Goal: Transaction & Acquisition: Purchase product/service

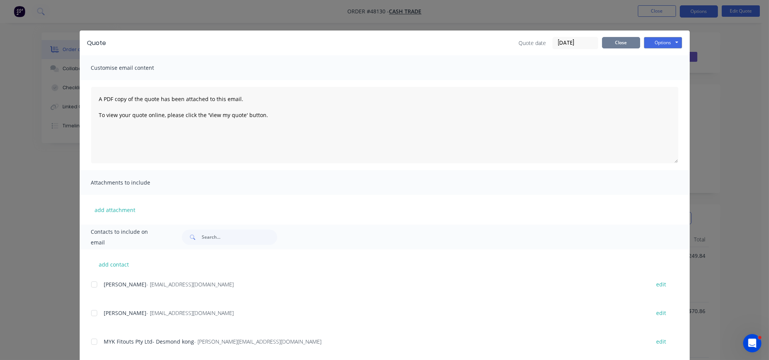
click at [619, 45] on button "Close" at bounding box center [621, 42] width 38 height 11
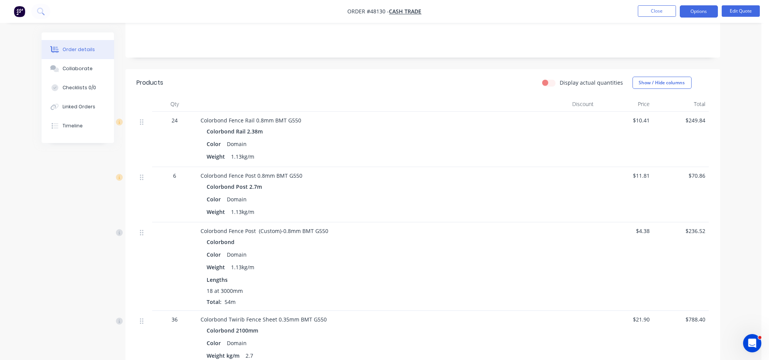
scroll to position [153, 0]
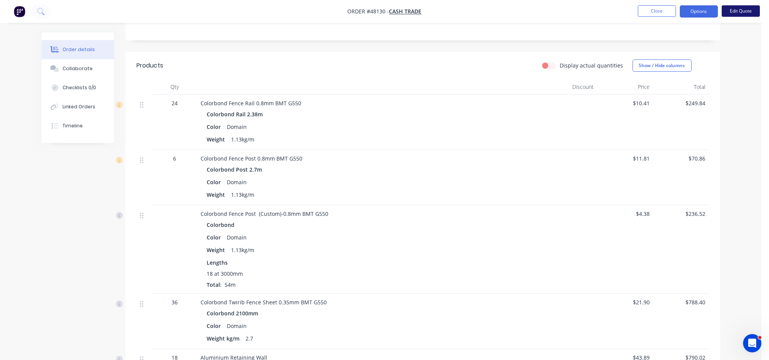
click at [741, 11] on button "Edit Quote" at bounding box center [741, 10] width 38 height 11
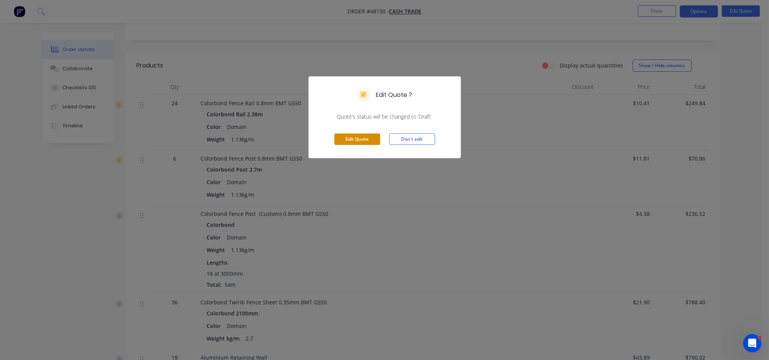
click at [338, 136] on button "Edit Quote" at bounding box center [358, 139] width 46 height 11
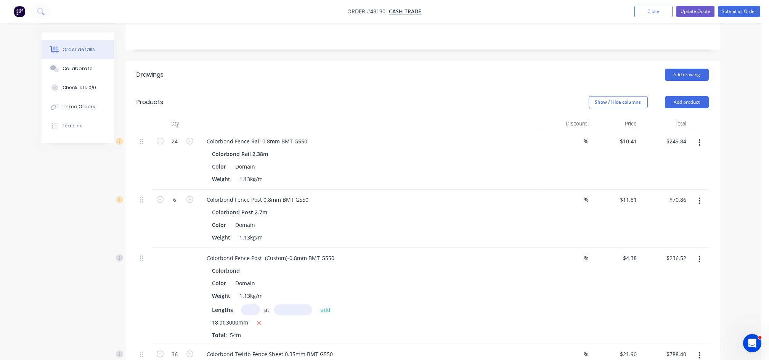
click at [699, 256] on icon "button" at bounding box center [700, 259] width 2 height 7
click at [649, 320] on div "Delete" at bounding box center [673, 325] width 59 height 11
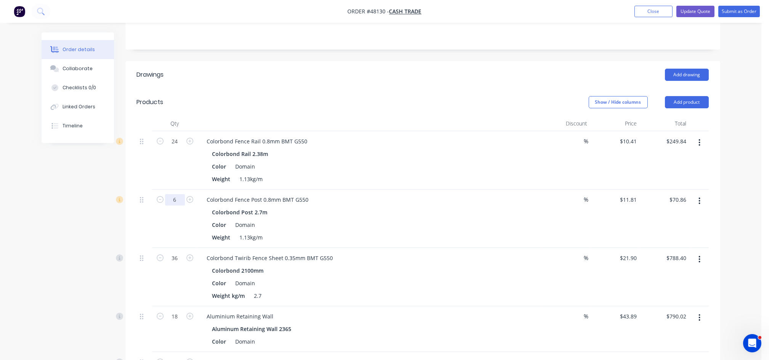
click at [175, 147] on input "6" at bounding box center [175, 141] width 20 height 11
type input "24"
type input "$283.44"
click at [397, 253] on div "Colorbond Twirib Fence Sheet 0.35mm BMT G550" at bounding box center [369, 258] width 337 height 11
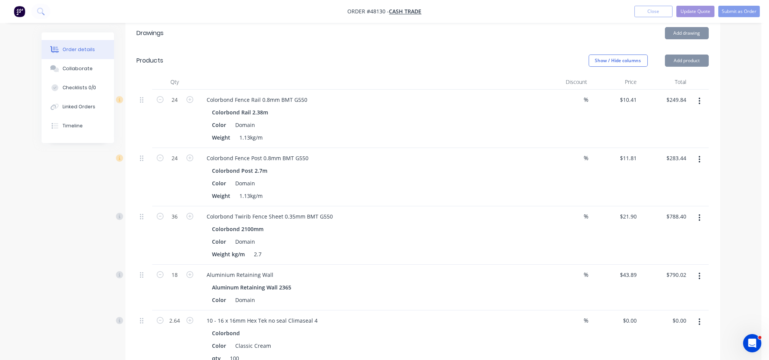
scroll to position [203, 0]
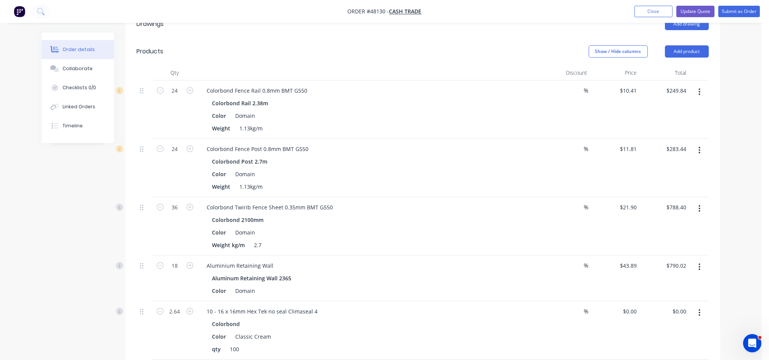
click at [700, 263] on icon "button" at bounding box center [700, 267] width 2 height 8
click at [653, 327] on div "Delete" at bounding box center [673, 332] width 59 height 11
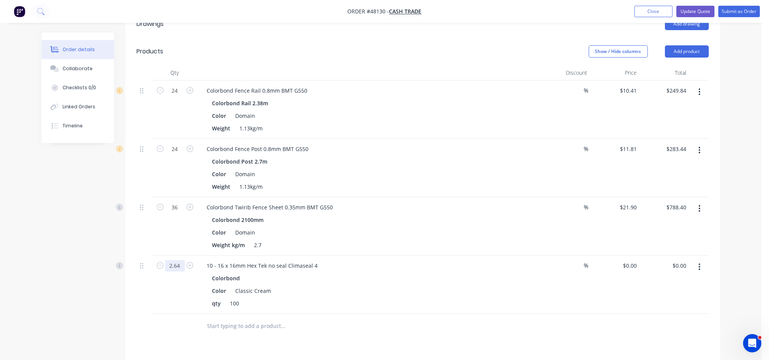
click at [178, 97] on input "2.64" at bounding box center [175, 90] width 20 height 11
type input "1.92"
click at [158, 284] on div "1.92" at bounding box center [175, 285] width 46 height 58
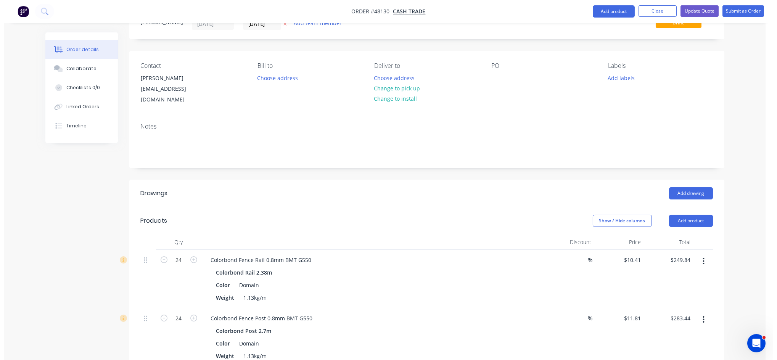
scroll to position [0, 0]
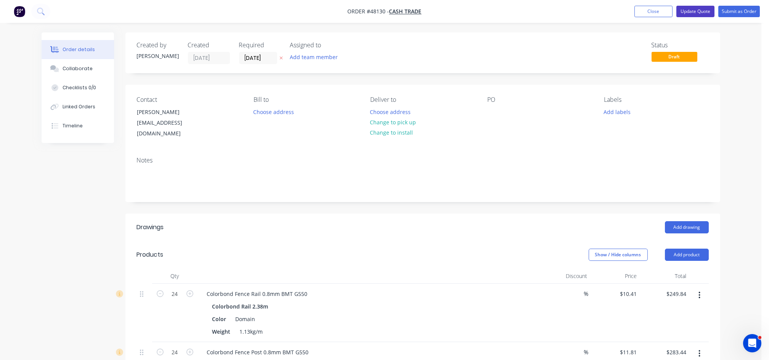
click at [693, 11] on button "Update Quote" at bounding box center [696, 11] width 38 height 11
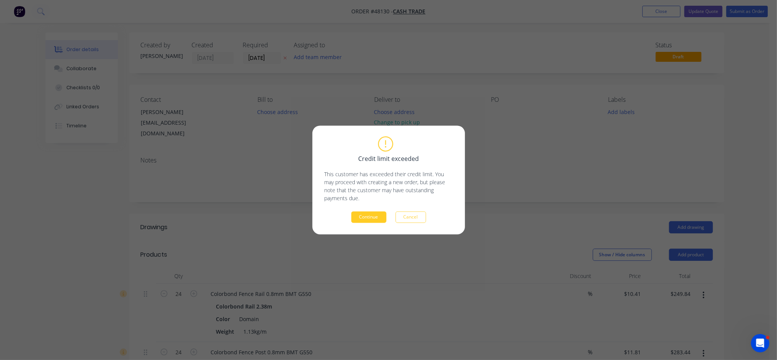
click at [374, 216] on button "Continue" at bounding box center [368, 217] width 35 height 11
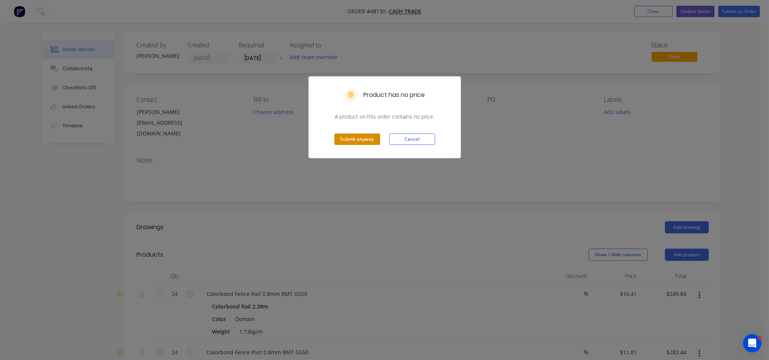
click at [356, 138] on button "Submit anyway" at bounding box center [358, 139] width 46 height 11
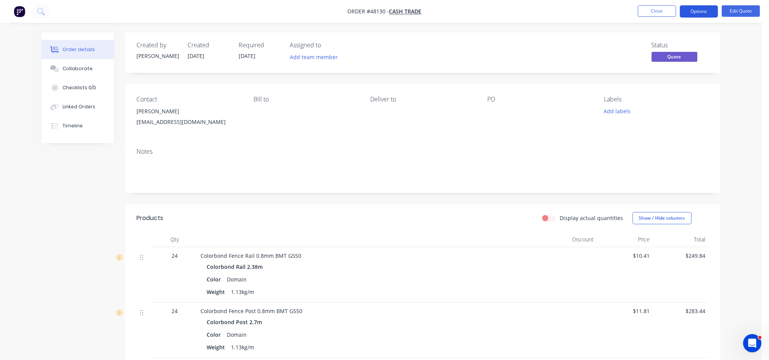
click at [702, 13] on button "Options" at bounding box center [699, 11] width 38 height 12
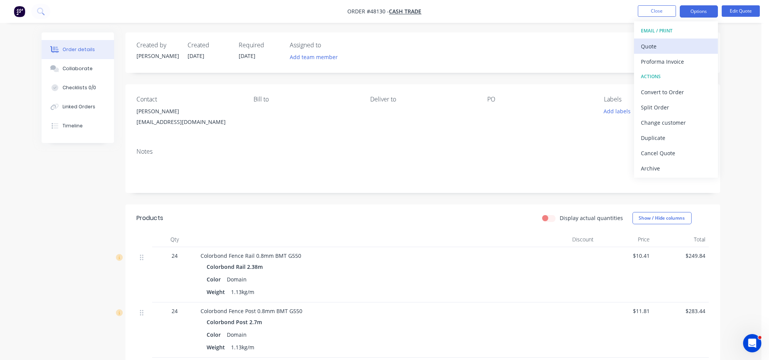
click at [661, 47] on div "Quote" at bounding box center [676, 46] width 70 height 11
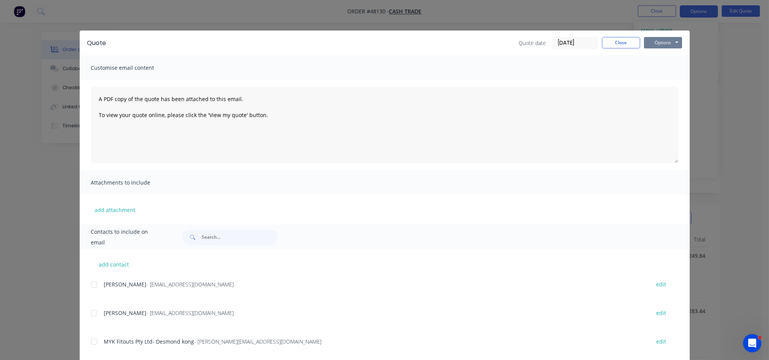
click at [653, 42] on button "Options" at bounding box center [663, 42] width 38 height 11
click at [656, 71] on button "Print" at bounding box center [668, 69] width 49 height 13
click at [608, 46] on button "Close" at bounding box center [621, 42] width 38 height 11
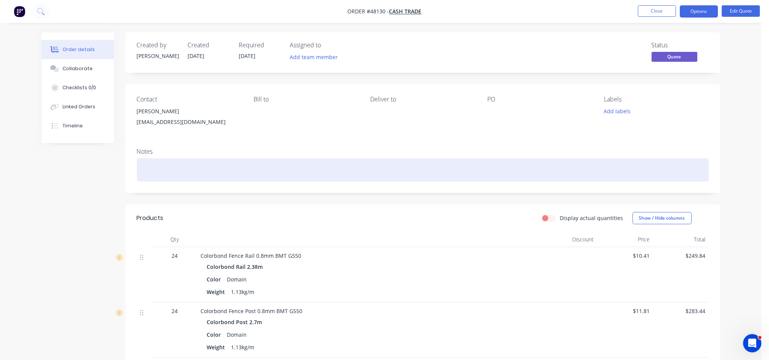
click at [160, 166] on div at bounding box center [423, 169] width 572 height 23
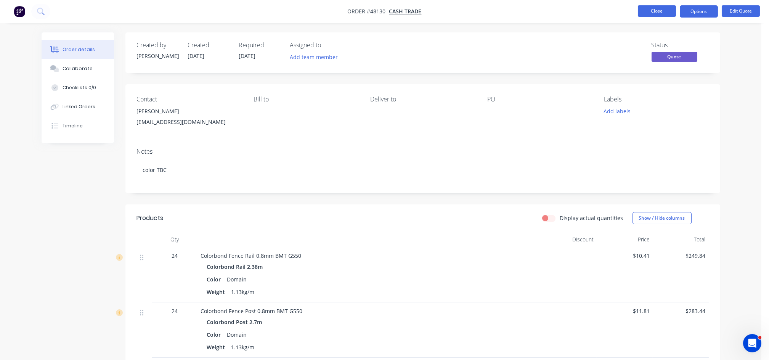
click at [644, 11] on button "Close" at bounding box center [657, 10] width 38 height 11
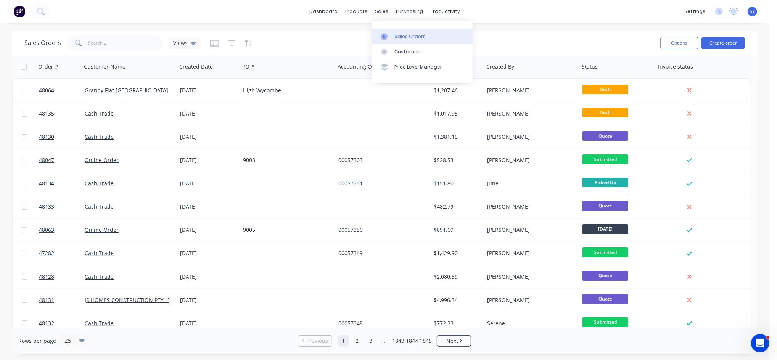
click at [405, 35] on div "Sales Orders" at bounding box center [409, 36] width 31 height 7
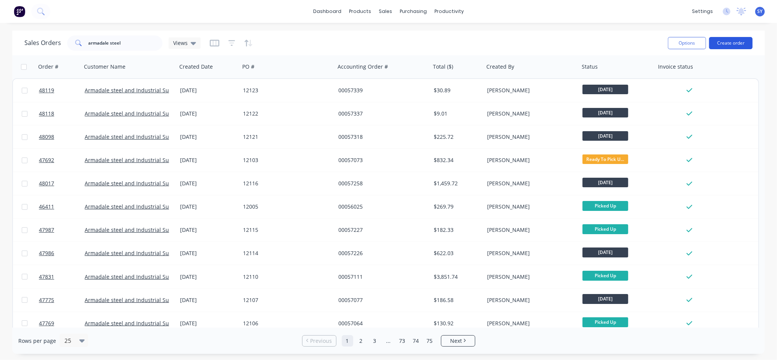
click at [731, 43] on button "Create order" at bounding box center [730, 43] width 43 height 12
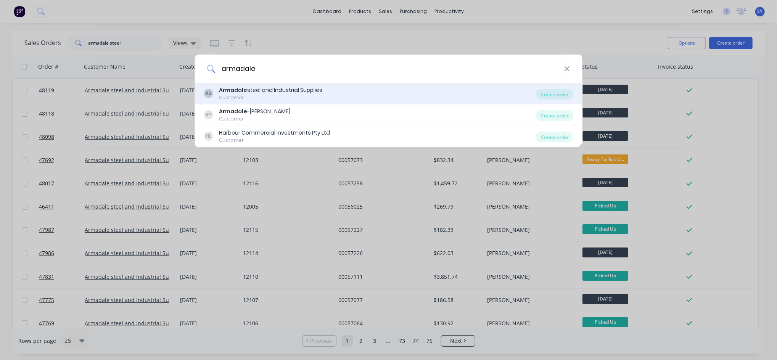
type input "armadale"
click at [255, 93] on div "Armadale steel and Industrial Supplies" at bounding box center [270, 90] width 103 height 8
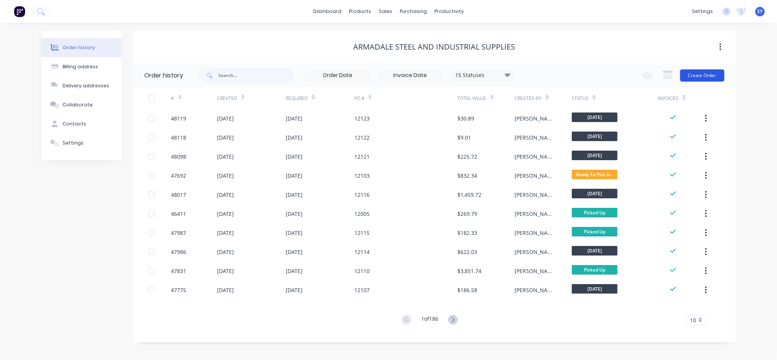
click at [693, 73] on button "Create Order" at bounding box center [702, 75] width 44 height 12
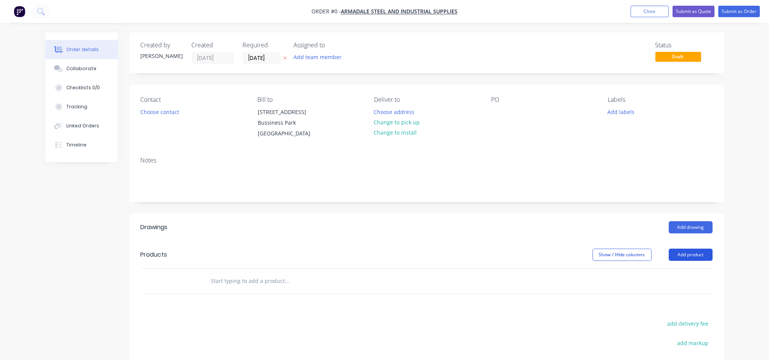
click at [690, 253] on button "Add product" at bounding box center [691, 255] width 44 height 12
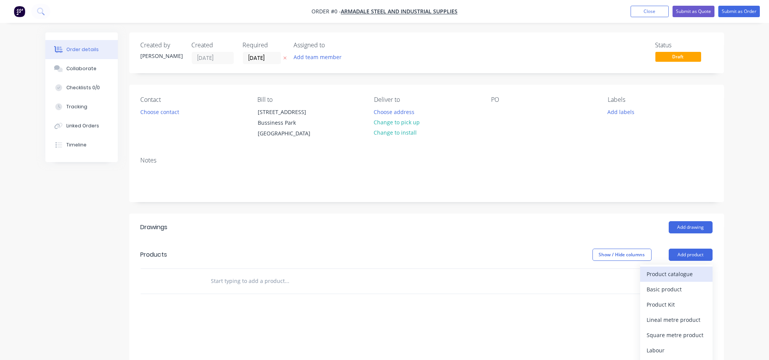
click at [656, 272] on div "Product catalogue" at bounding box center [676, 274] width 59 height 11
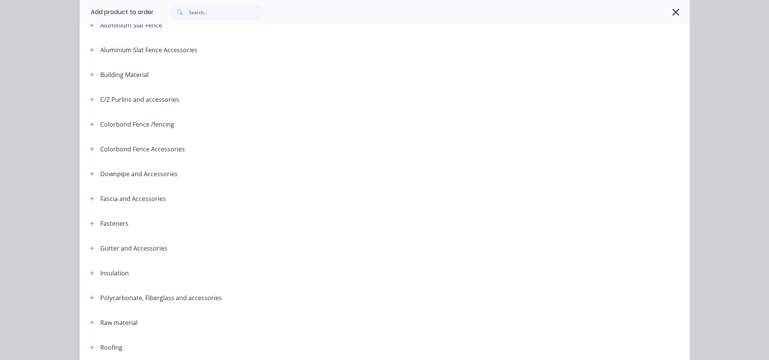
scroll to position [101, 0]
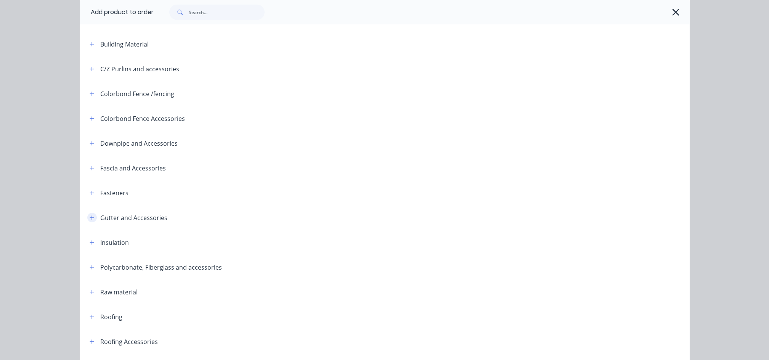
click at [90, 217] on icon "button" at bounding box center [92, 218] width 4 height 4
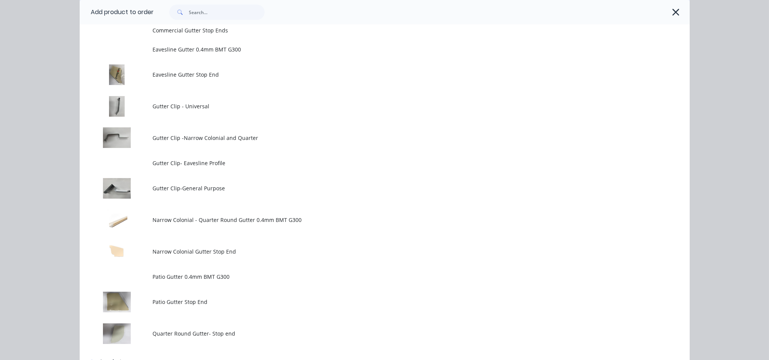
scroll to position [356, 0]
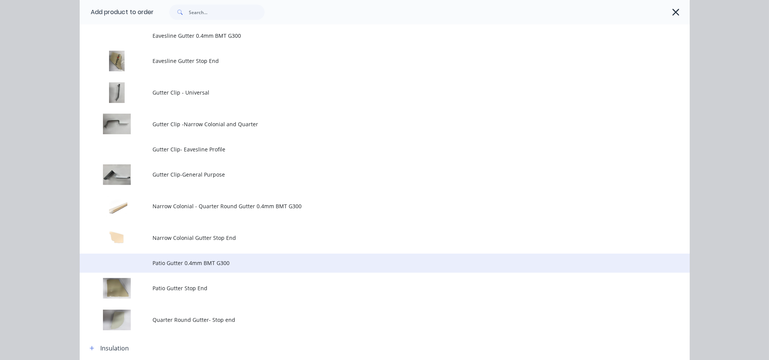
click at [229, 264] on span "Patio Gutter 0.4mm BMT G300" at bounding box center [368, 263] width 430 height 8
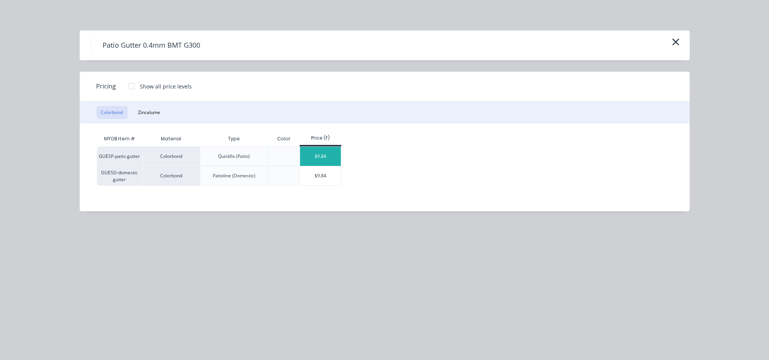
click at [323, 154] on div "$9.84" at bounding box center [320, 156] width 41 height 19
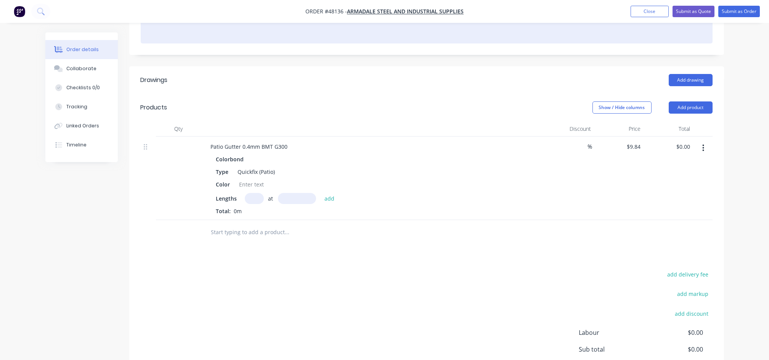
scroll to position [153, 0]
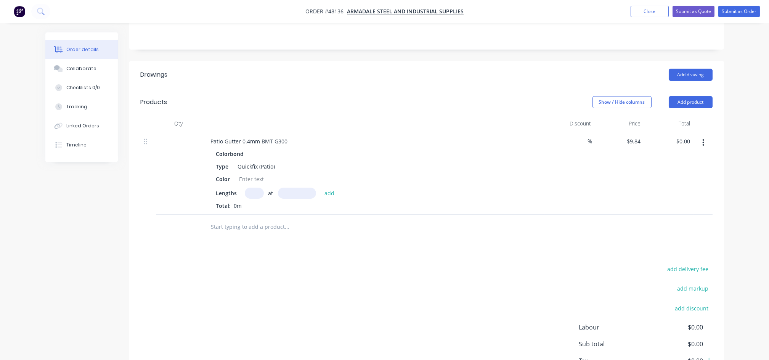
click at [255, 196] on input "text" at bounding box center [254, 193] width 19 height 11
type input "2"
click at [301, 196] on input "text" at bounding box center [297, 193] width 38 height 11
type input "7000"
click at [321, 188] on button "add" at bounding box center [330, 193] width 18 height 10
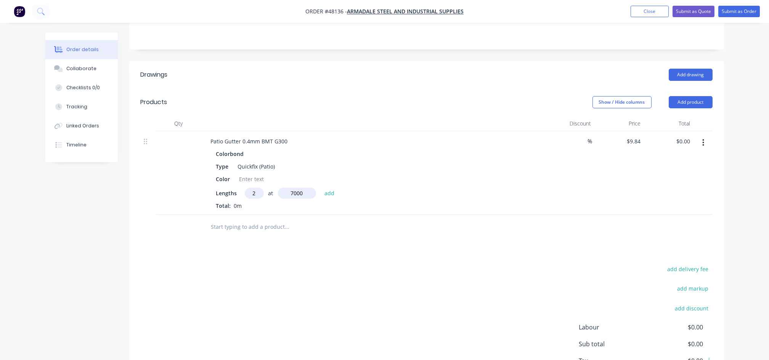
type input "$137.76"
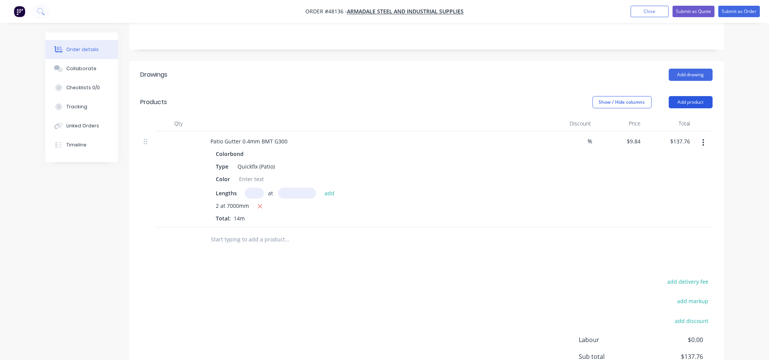
click at [680, 104] on button "Add product" at bounding box center [691, 102] width 44 height 12
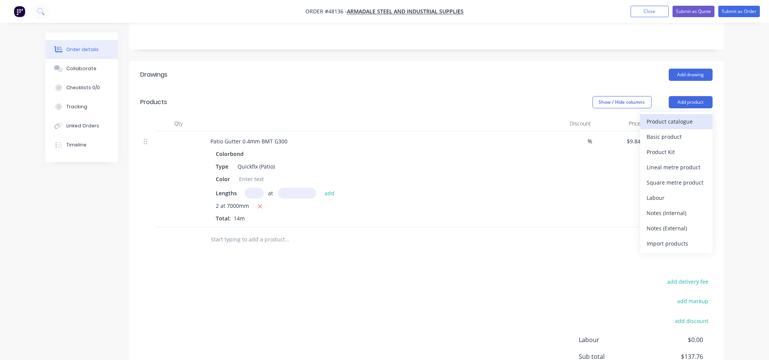
click at [655, 124] on div "Product catalogue" at bounding box center [676, 121] width 59 height 11
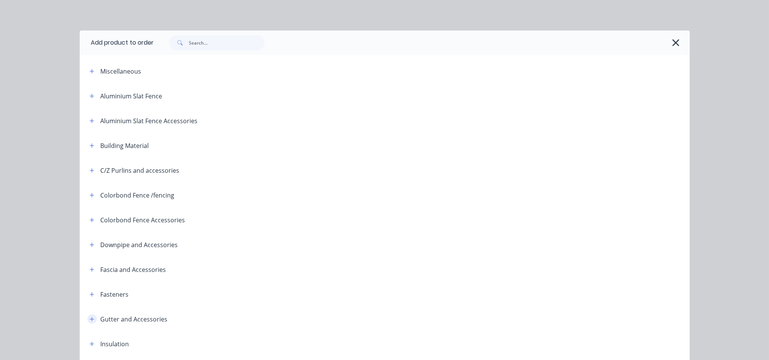
click at [90, 320] on icon "button" at bounding box center [92, 319] width 5 height 5
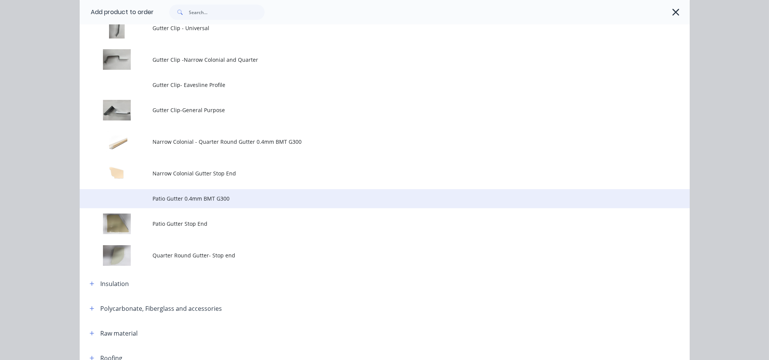
scroll to position [458, 0]
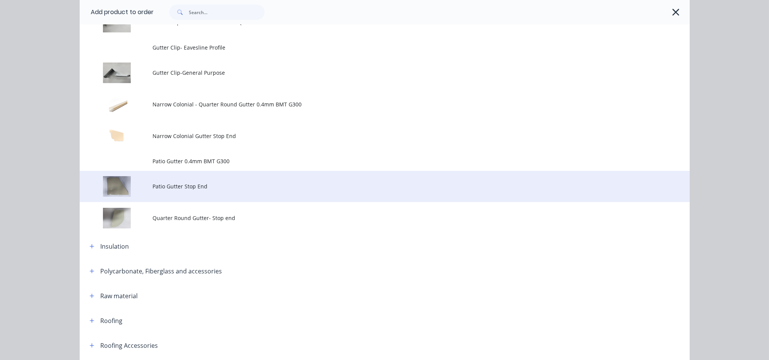
click at [192, 191] on td "Patio Gutter Stop End" at bounding box center [421, 187] width 537 height 32
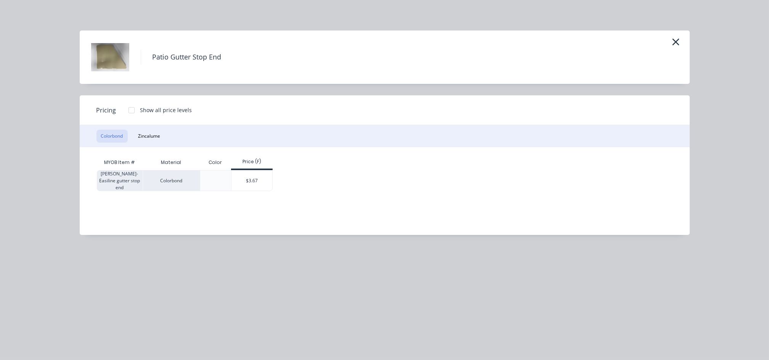
click at [257, 180] on div "$3.67" at bounding box center [252, 181] width 41 height 20
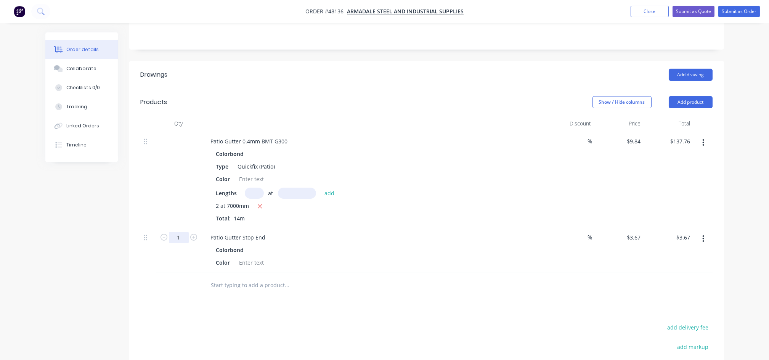
click at [187, 236] on input "1" at bounding box center [179, 237] width 20 height 11
type input "2"
type input "1"
click at [219, 317] on div "Drawings Add drawing Products Show / Hide columns Add product Qty Discount Pric…" at bounding box center [426, 262] width 595 height 403
click at [253, 178] on div at bounding box center [251, 179] width 31 height 11
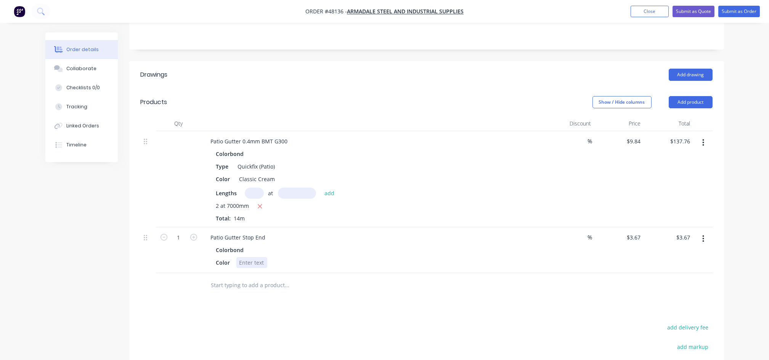
click at [251, 261] on div at bounding box center [251, 262] width 31 height 11
click at [272, 238] on div "Patio Gutter Stop End" at bounding box center [373, 237] width 337 height 11
click at [269, 240] on div "Patio Gutter Stop End" at bounding box center [238, 237] width 67 height 11
click at [304, 307] on div "Drawings Add drawing Products Show / Hide columns Add product Qty Discount Pric…" at bounding box center [426, 262] width 595 height 403
click at [693, 102] on button "Add product" at bounding box center [691, 102] width 44 height 12
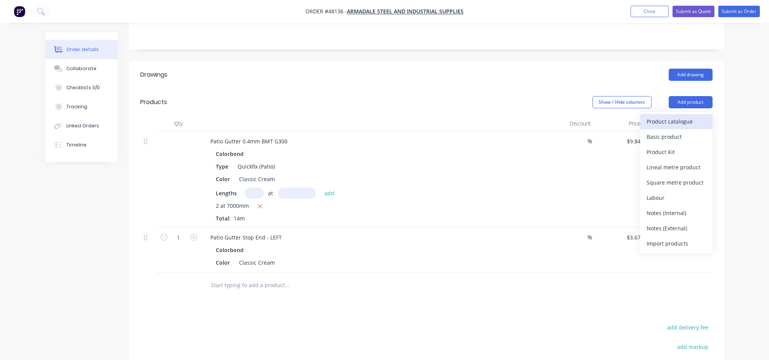
click at [666, 124] on div "Product catalogue" at bounding box center [676, 121] width 59 height 11
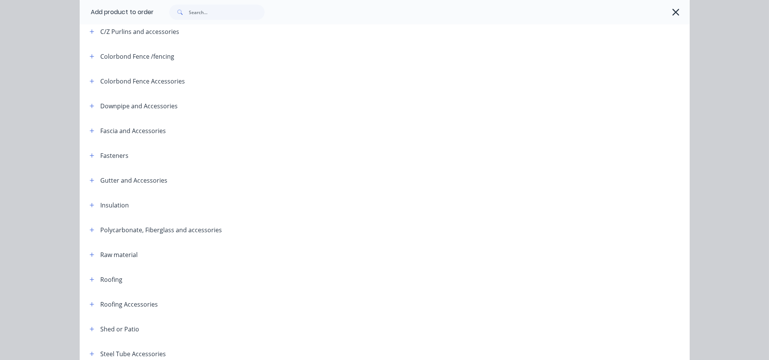
scroll to position [203, 0]
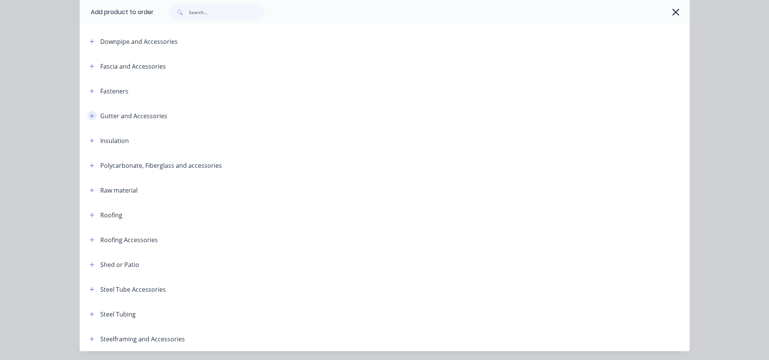
click at [90, 117] on icon "button" at bounding box center [92, 115] width 5 height 5
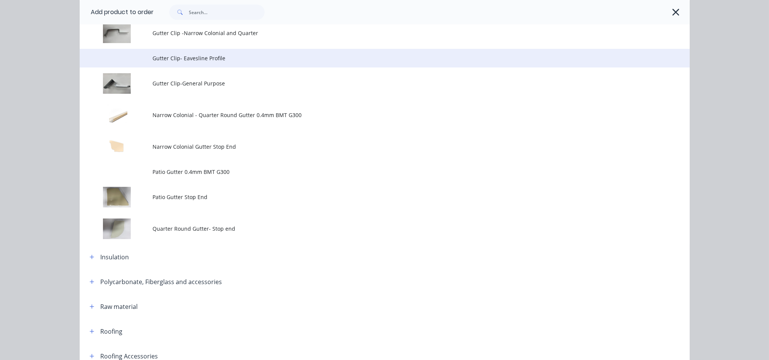
scroll to position [458, 0]
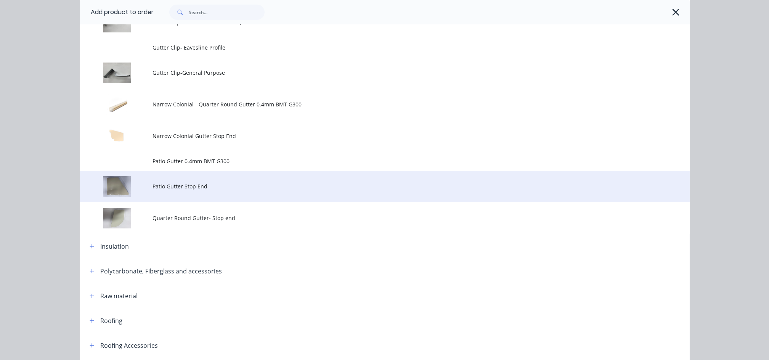
click at [198, 193] on td "Patio Gutter Stop End" at bounding box center [421, 187] width 537 height 32
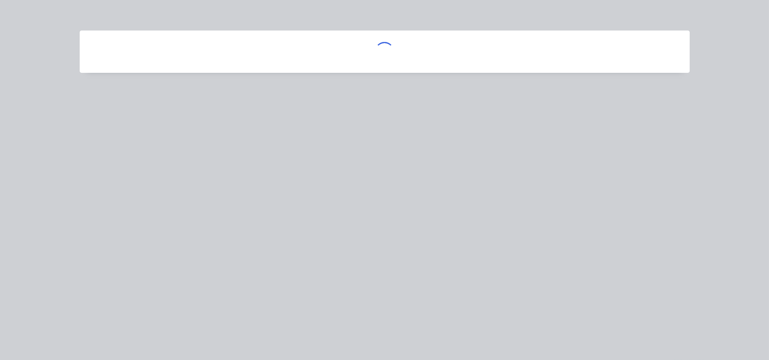
scroll to position [0, 0]
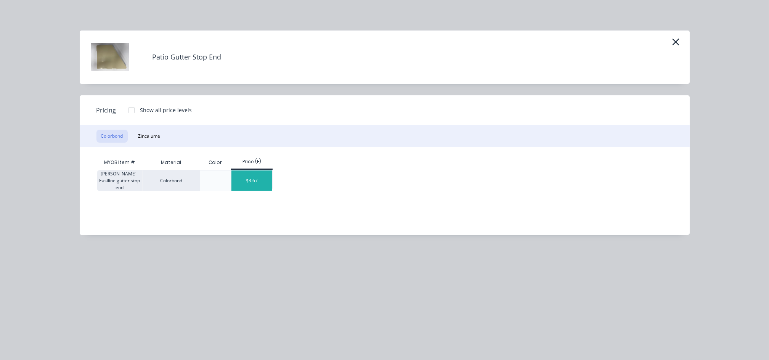
click at [252, 184] on div "$3.67" at bounding box center [252, 181] width 41 height 20
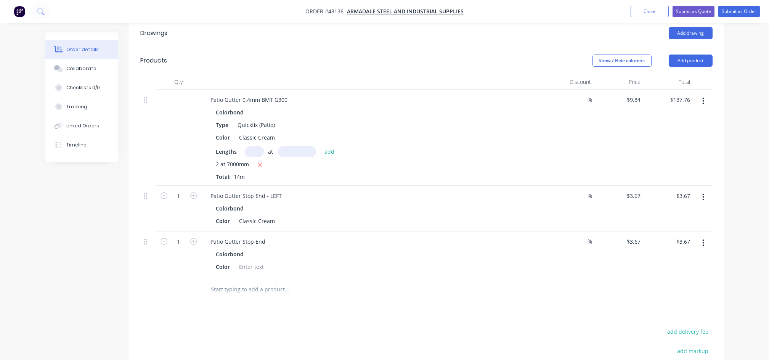
scroll to position [314, 0]
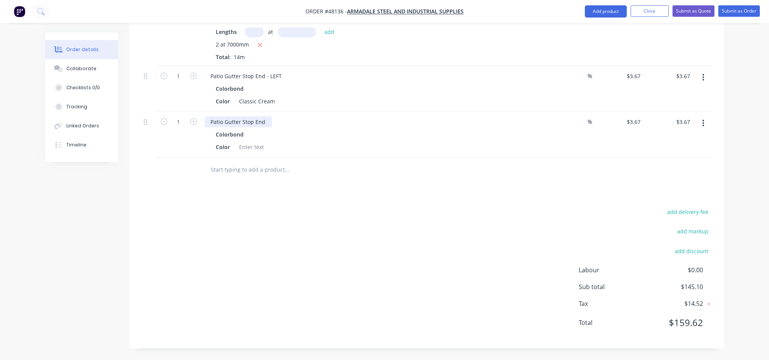
click at [270, 124] on div "Patio Gutter Stop End" at bounding box center [238, 121] width 67 height 11
click at [250, 147] on div at bounding box center [251, 147] width 31 height 11
click at [256, 195] on div "Drawings Add drawing Products Show / Hide columns Add product Qty Discount Pric…" at bounding box center [426, 124] width 595 height 449
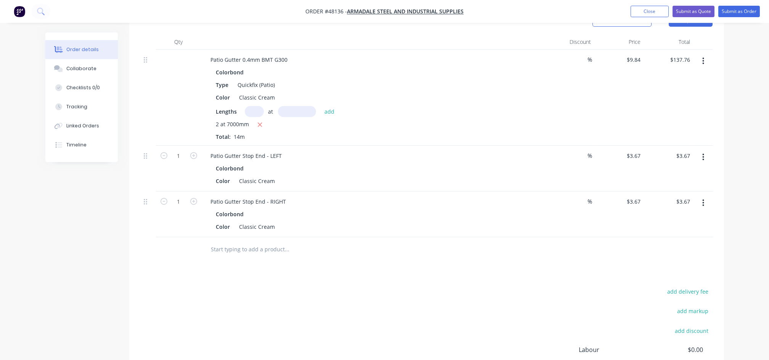
scroll to position [212, 0]
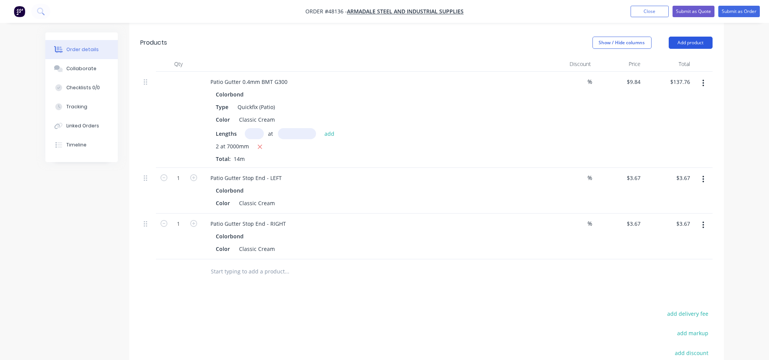
click at [703, 42] on button "Add product" at bounding box center [691, 43] width 44 height 12
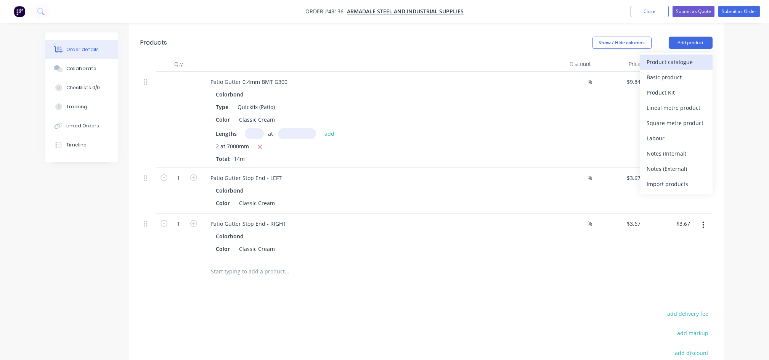
click at [672, 61] on div "Product catalogue" at bounding box center [676, 61] width 59 height 11
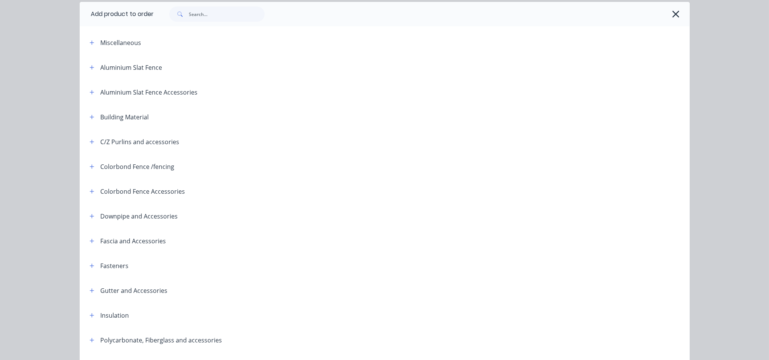
scroll to position [25, 0]
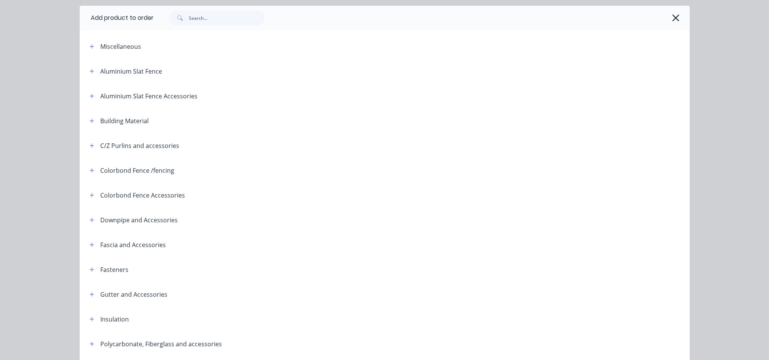
click at [94, 298] on div "Gutter and Accessories" at bounding box center [126, 295] width 84 height 10
click at [90, 296] on icon "button" at bounding box center [92, 294] width 4 height 4
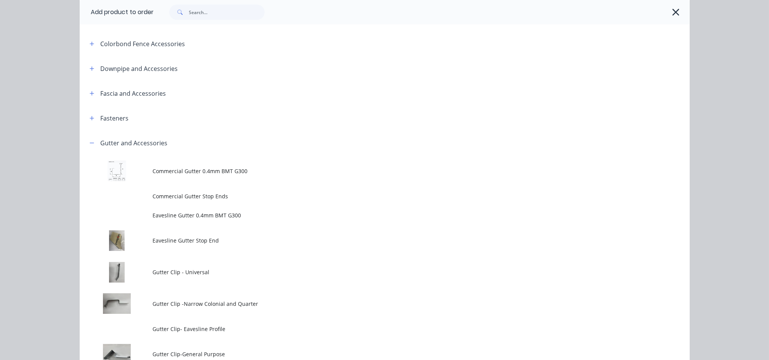
scroll to position [177, 0]
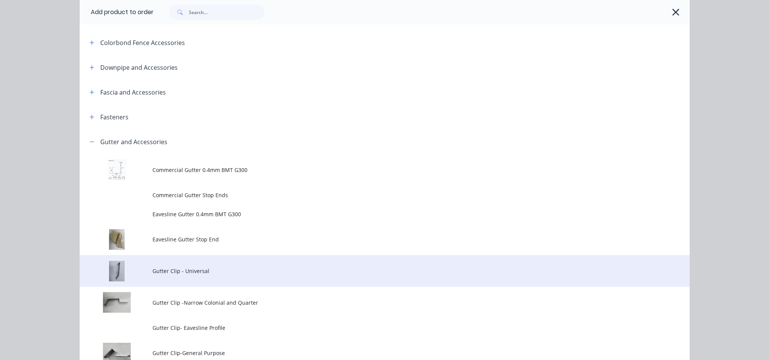
click at [171, 276] on td "Gutter Clip - Universal" at bounding box center [421, 271] width 537 height 32
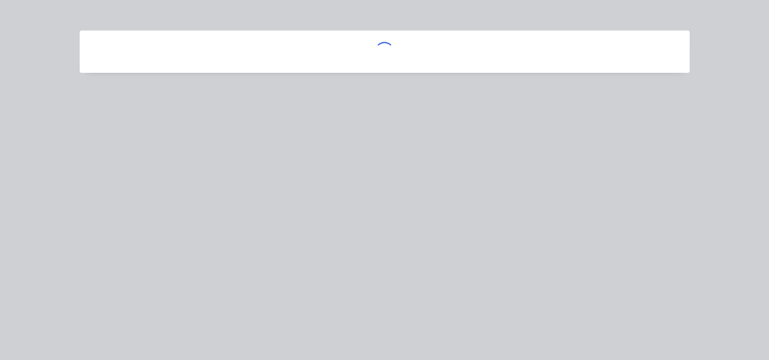
scroll to position [0, 0]
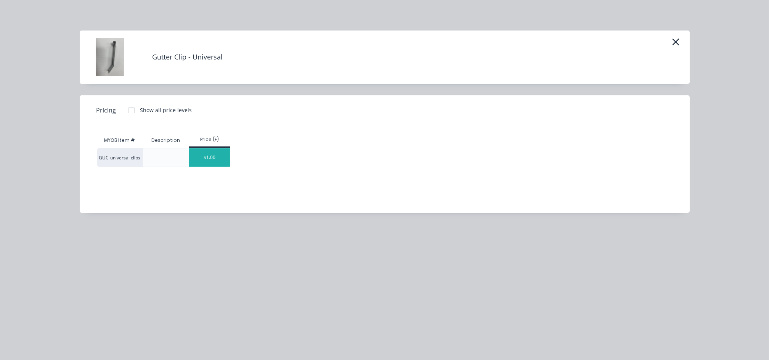
click at [201, 159] on div "$1.00" at bounding box center [209, 157] width 41 height 18
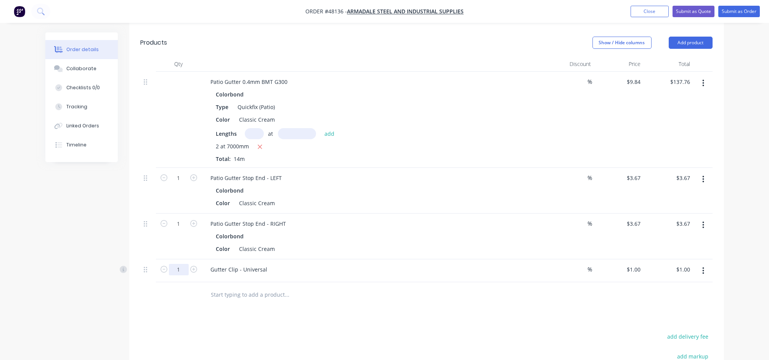
click at [182, 184] on input "1" at bounding box center [179, 177] width 20 height 11
type input "20"
type input "$20.00"
click at [503, 326] on div "Drawings Add drawing Products Show / Hide columns Add product Qty Discount Pric…" at bounding box center [426, 238] width 595 height 472
click at [257, 327] on div "Drawings Add drawing Products Show / Hide columns Add product Qty Discount Pric…" at bounding box center [426, 238] width 595 height 472
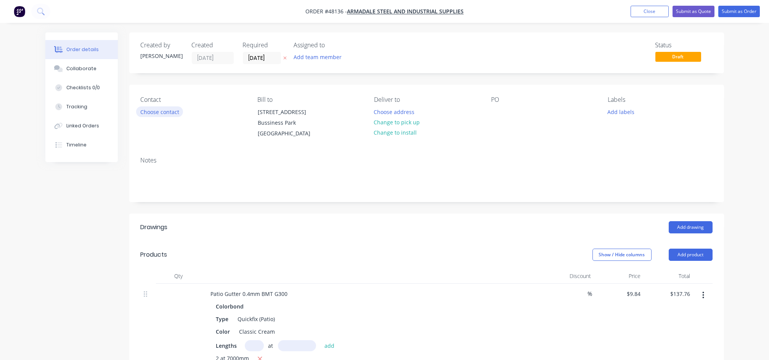
click at [172, 114] on button "Choose contact" at bounding box center [159, 111] width 47 height 10
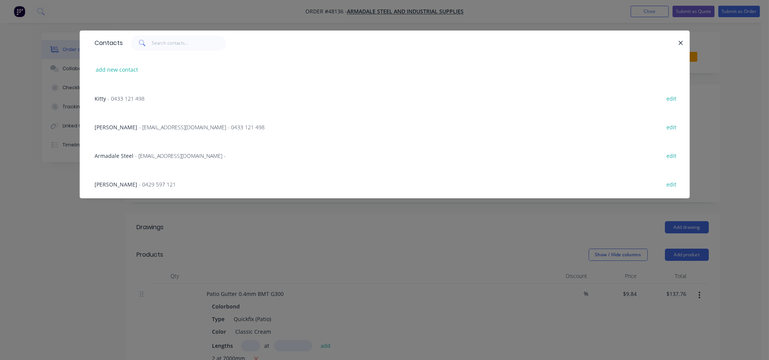
click at [139, 129] on span "- sueyap@armadalesteel.com - 0433 121 498" at bounding box center [202, 127] width 126 height 7
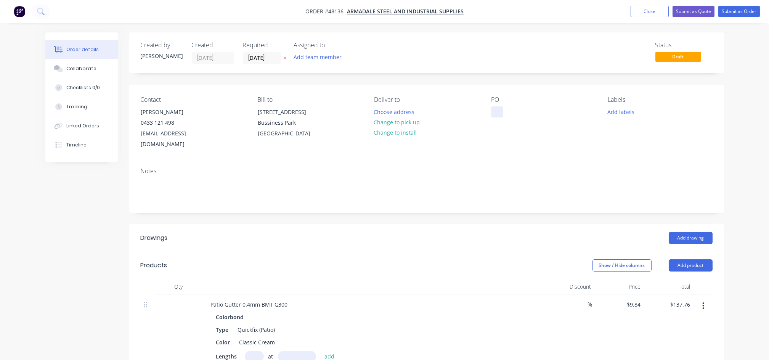
click at [499, 111] on div at bounding box center [497, 111] width 12 height 11
click at [435, 233] on div "Add drawing" at bounding box center [487, 238] width 450 height 12
click at [393, 120] on button "Change to pick up" at bounding box center [397, 122] width 54 height 10
click at [262, 58] on input "[DATE]" at bounding box center [261, 57] width 37 height 11
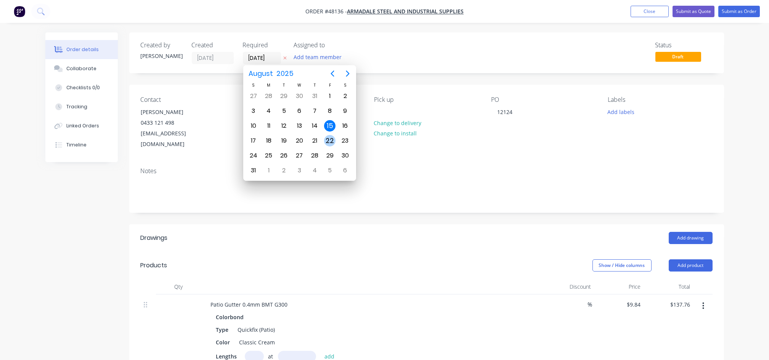
click at [333, 143] on div "22" at bounding box center [329, 140] width 11 height 11
type input "22/08/25"
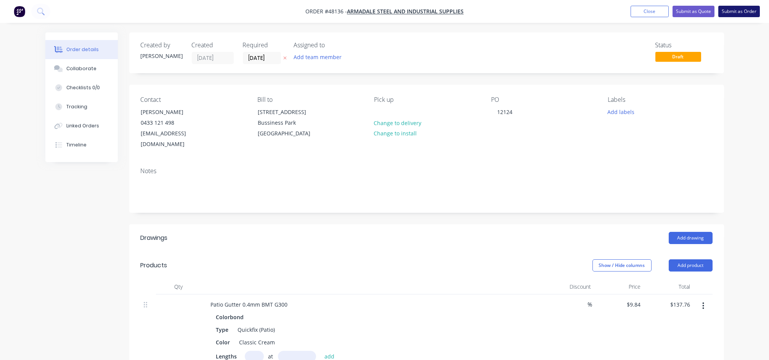
click at [749, 14] on button "Submit as Order" at bounding box center [740, 11] width 42 height 11
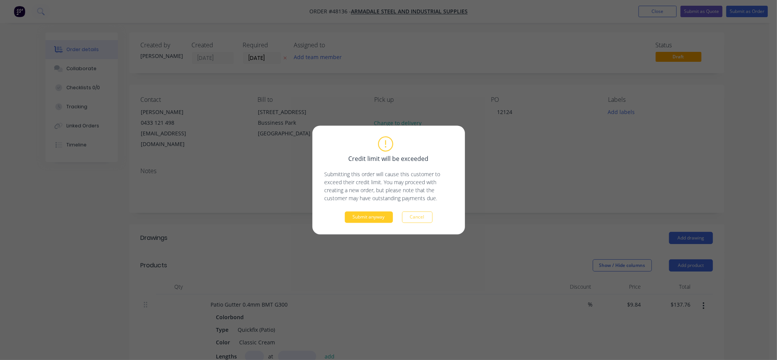
click at [357, 215] on button "Submit anyway" at bounding box center [369, 217] width 48 height 11
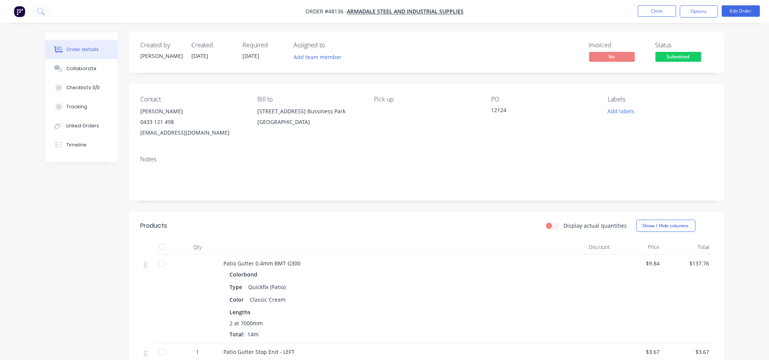
click at [677, 58] on span "Submitted" at bounding box center [679, 57] width 46 height 10
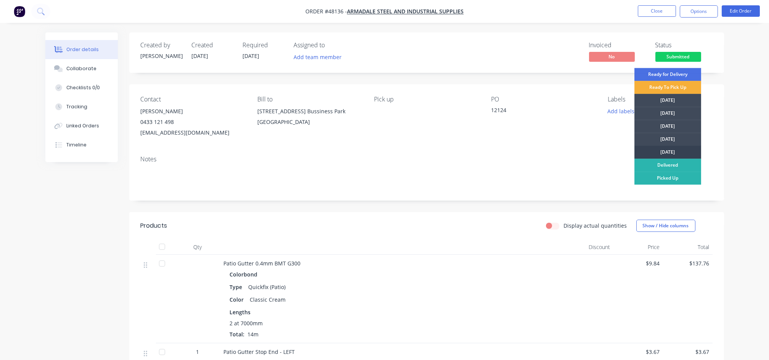
click at [668, 153] on div "[DATE]" at bounding box center [668, 152] width 67 height 13
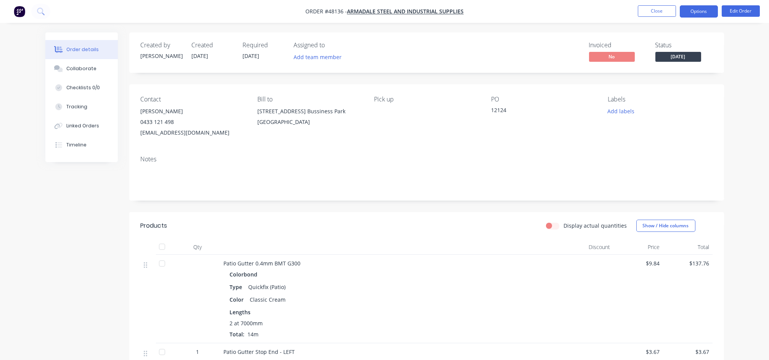
click at [697, 10] on button "Options" at bounding box center [699, 11] width 38 height 12
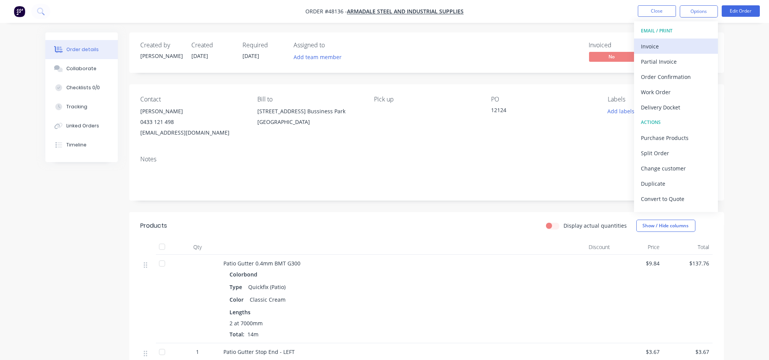
click at [662, 46] on div "Invoice" at bounding box center [676, 46] width 70 height 11
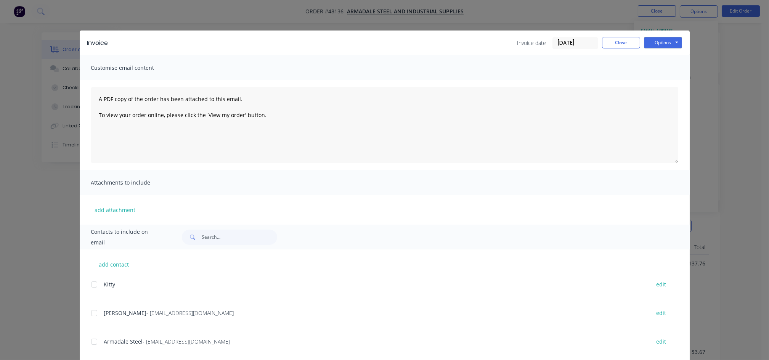
click at [88, 314] on div at bounding box center [94, 313] width 15 height 15
click at [660, 42] on button "Options" at bounding box center [663, 42] width 38 height 11
click at [656, 82] on button "Email" at bounding box center [668, 81] width 49 height 13
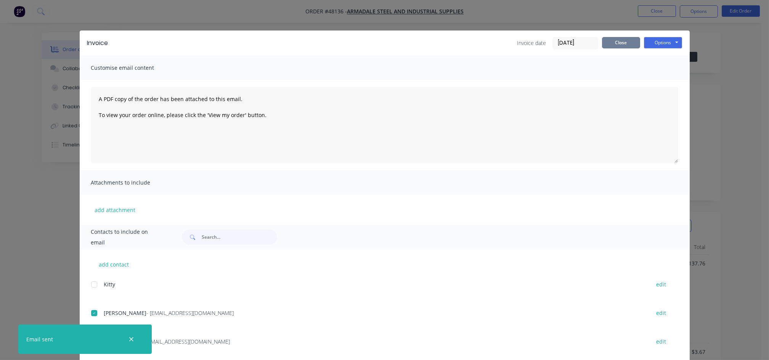
click at [616, 39] on button "Close" at bounding box center [621, 42] width 38 height 11
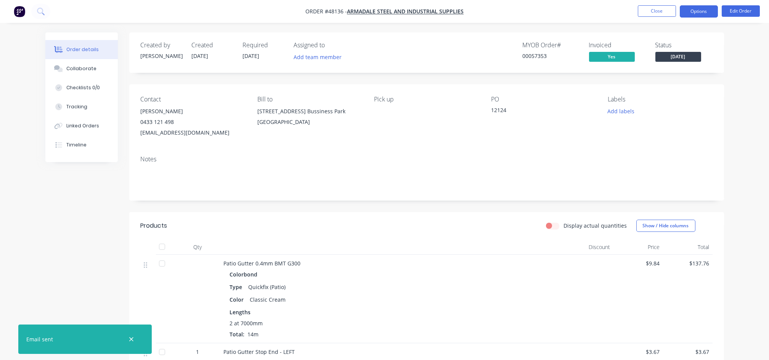
click at [700, 11] on button "Options" at bounding box center [699, 11] width 38 height 12
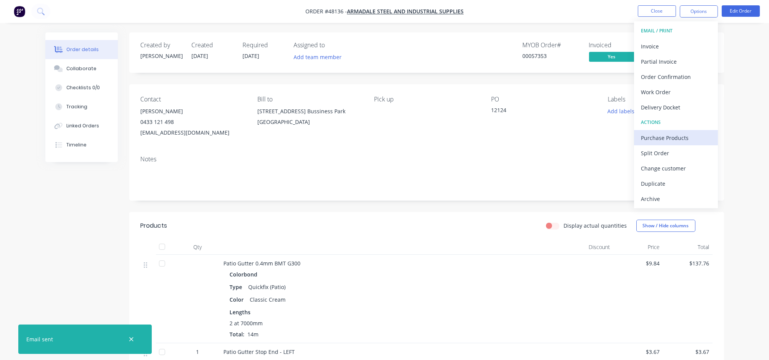
click at [662, 137] on div "Purchase Products" at bounding box center [676, 137] width 70 height 11
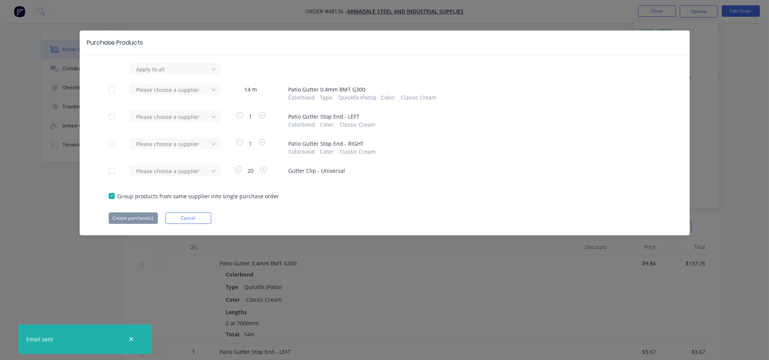
click at [112, 90] on div at bounding box center [111, 89] width 15 height 15
click at [111, 119] on div at bounding box center [111, 116] width 15 height 15
click at [111, 143] on div at bounding box center [111, 143] width 15 height 15
click at [209, 75] on div at bounding box center [214, 69] width 14 height 12
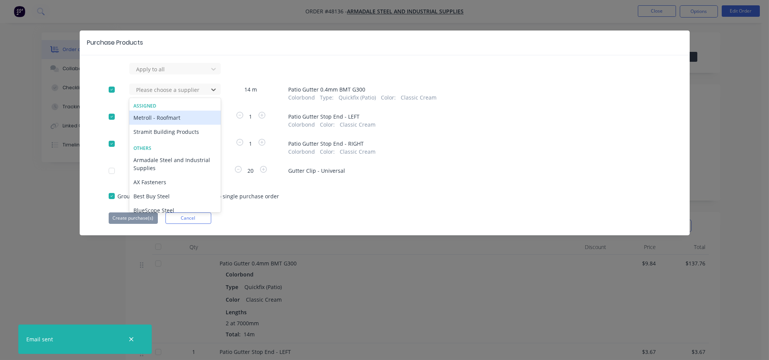
click at [165, 119] on div "Metroll - Roofmart" at bounding box center [175, 118] width 92 height 14
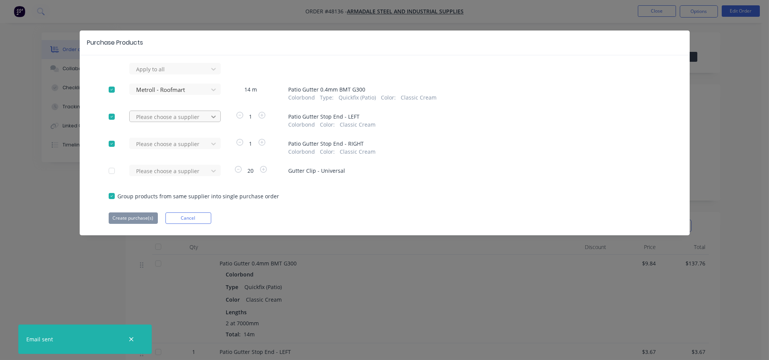
click at [212, 71] on icon at bounding box center [213, 69] width 5 height 3
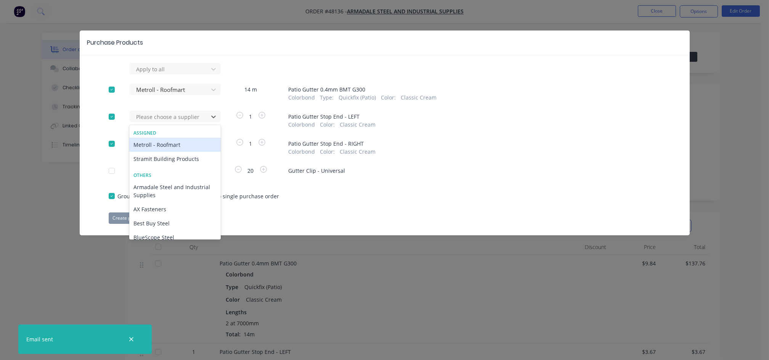
click at [153, 145] on div "Metroll - Roofmart" at bounding box center [175, 145] width 92 height 14
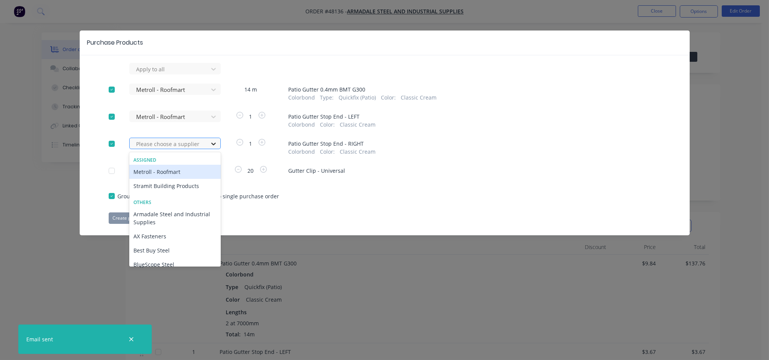
click at [216, 142] on icon at bounding box center [214, 144] width 8 height 8
click at [147, 169] on div "Metroll - Roofmart" at bounding box center [175, 172] width 92 height 14
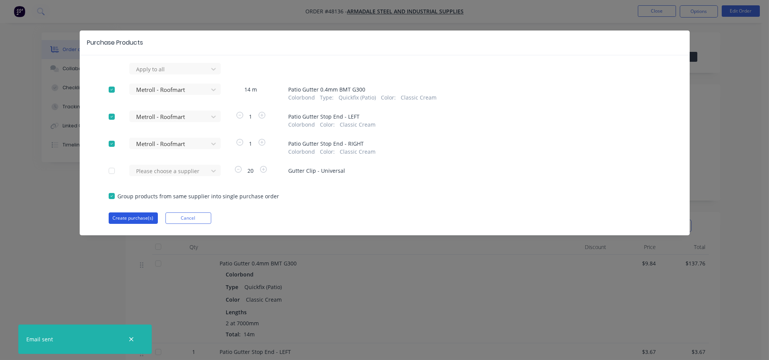
click at [130, 216] on button "Create purchase(s)" at bounding box center [133, 217] width 49 height 11
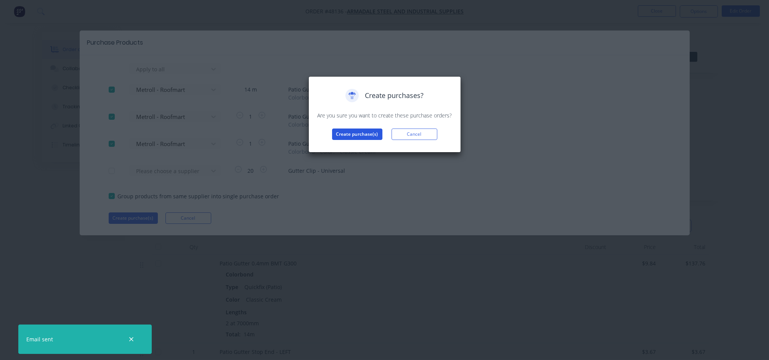
click at [364, 135] on button "Create purchase(s)" at bounding box center [357, 134] width 50 height 11
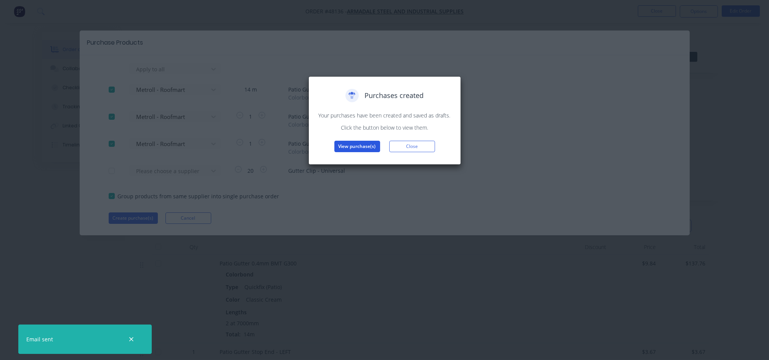
click at [365, 147] on button "View purchase(s)" at bounding box center [358, 146] width 46 height 11
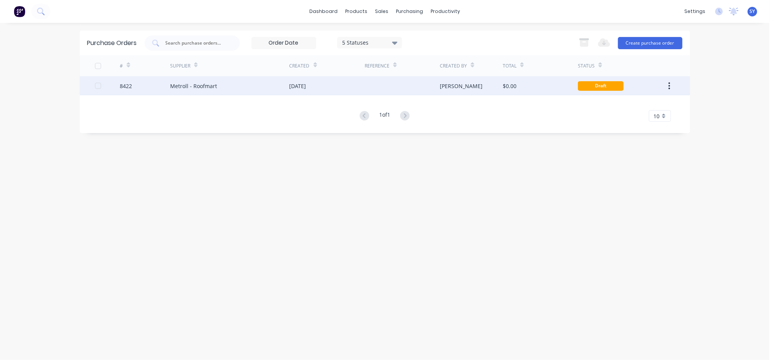
click at [330, 86] on div "[DATE]" at bounding box center [327, 85] width 75 height 19
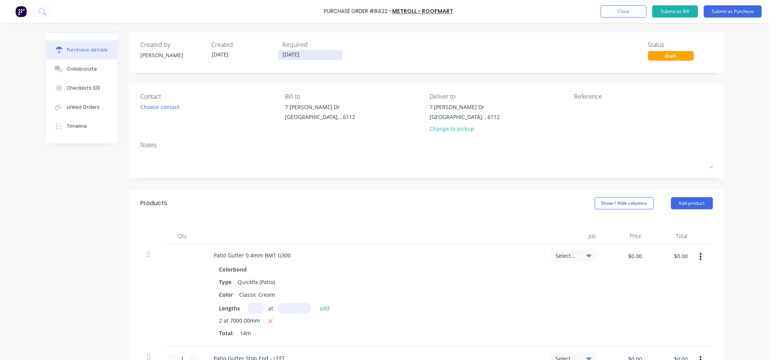
click at [299, 50] on label "[DATE]" at bounding box center [310, 55] width 65 height 10
click at [299, 50] on input "[DATE]" at bounding box center [310, 55] width 64 height 10
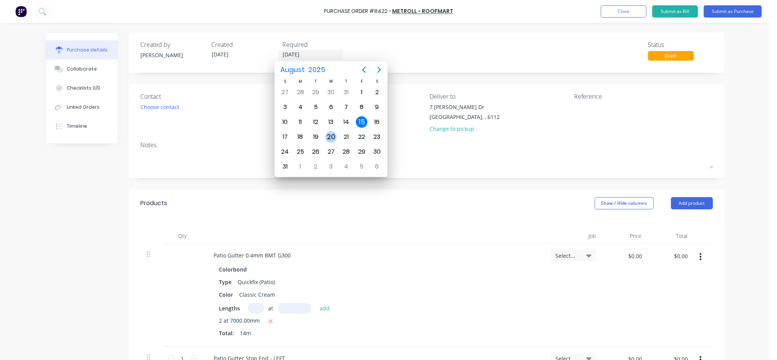
click at [329, 134] on div "20" at bounding box center [330, 136] width 11 height 11
type input "20/08/25"
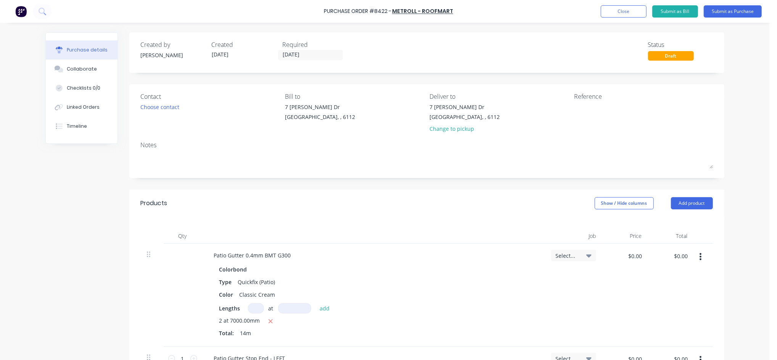
click at [287, 191] on div "Products Show / Hide columns Add product" at bounding box center [426, 203] width 595 height 27
click at [166, 109] on div "Choose contact" at bounding box center [160, 107] width 39 height 8
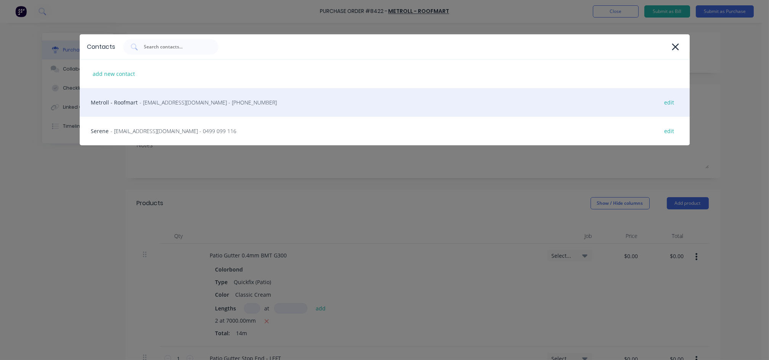
click at [143, 101] on span "- orders@perth.metroll.com.au - (08) 9365 5444" at bounding box center [208, 102] width 137 height 8
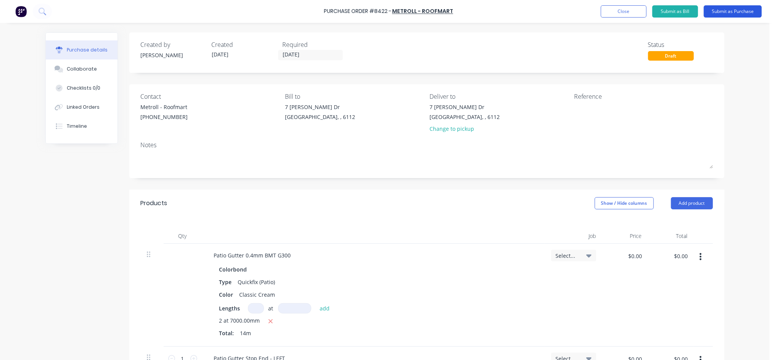
click at [729, 9] on button "Submit as Purchase" at bounding box center [733, 11] width 58 height 12
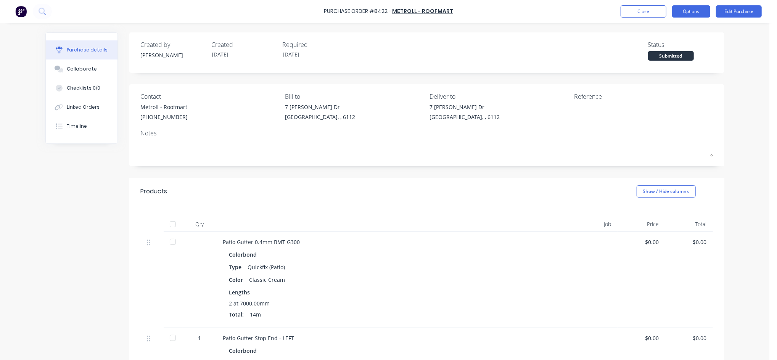
click at [689, 13] on button "Options" at bounding box center [691, 11] width 38 height 12
click at [743, 14] on button "Edit Purchase" at bounding box center [739, 11] width 46 height 12
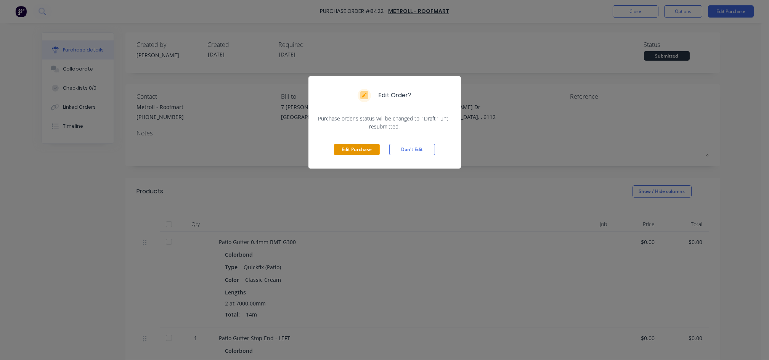
click at [367, 148] on button "Edit Purchase" at bounding box center [357, 149] width 46 height 11
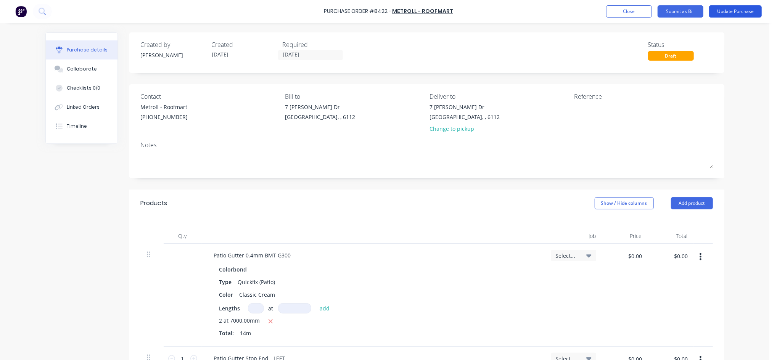
click at [743, 13] on button "Update Purchase" at bounding box center [735, 11] width 53 height 12
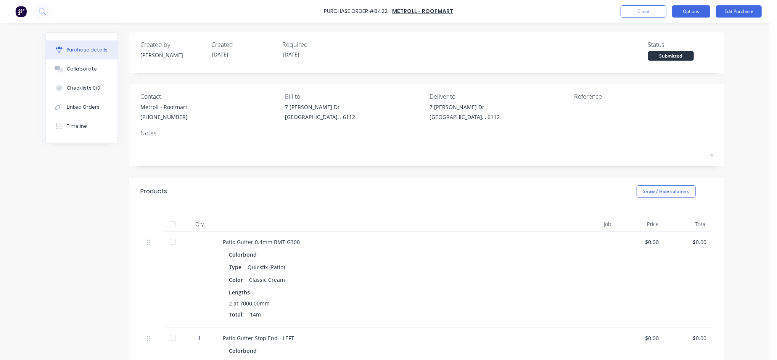
click at [700, 11] on button "Options" at bounding box center [691, 11] width 38 height 12
click at [680, 29] on div "Print / Email" at bounding box center [674, 31] width 59 height 11
click at [679, 59] on div "Without pricing" at bounding box center [674, 61] width 59 height 11
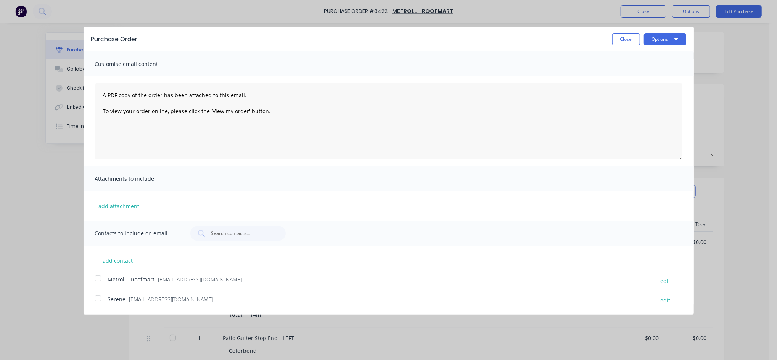
click at [98, 278] on div at bounding box center [97, 278] width 15 height 15
click at [658, 37] on button "Options" at bounding box center [665, 39] width 42 height 12
click at [633, 73] on div "Email" at bounding box center [650, 73] width 59 height 11
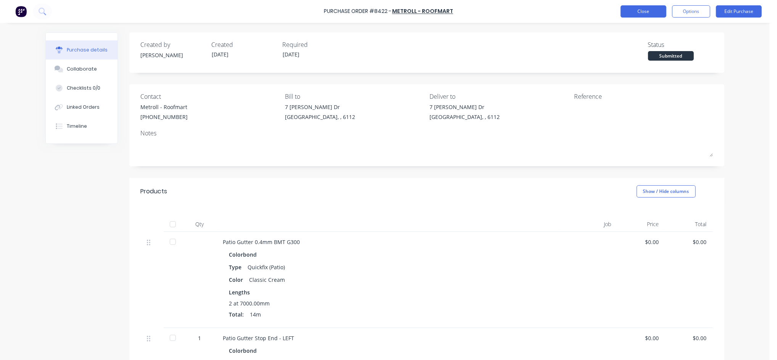
click at [640, 13] on button "Close" at bounding box center [644, 11] width 46 height 12
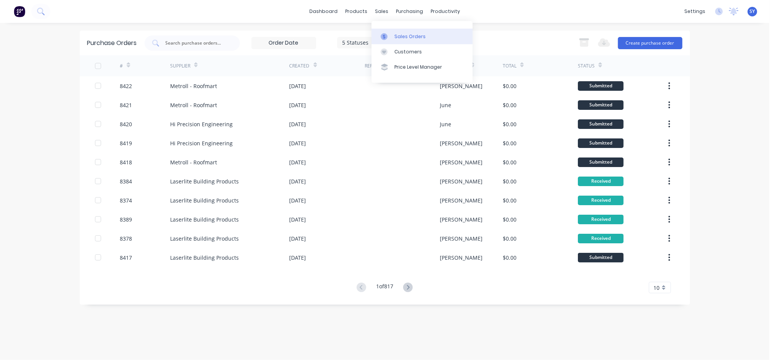
click at [401, 35] on div "Sales Orders" at bounding box center [409, 36] width 31 height 7
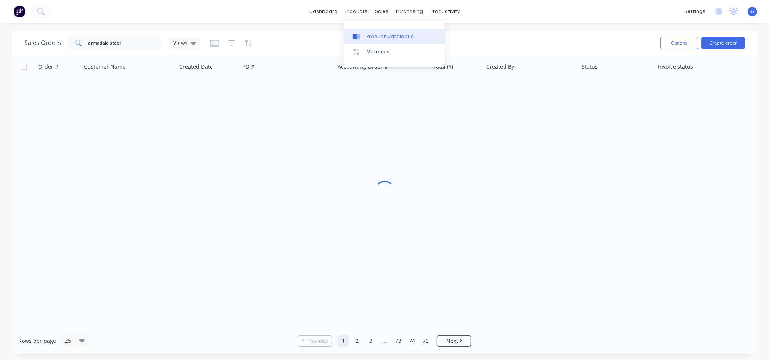
click at [370, 37] on div "Product Catalogue" at bounding box center [390, 36] width 47 height 7
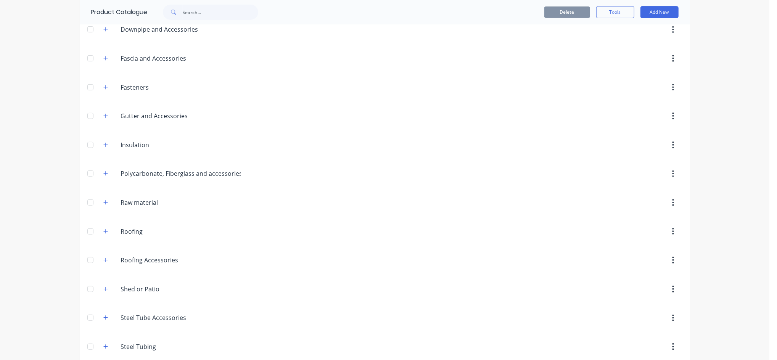
scroll to position [301, 0]
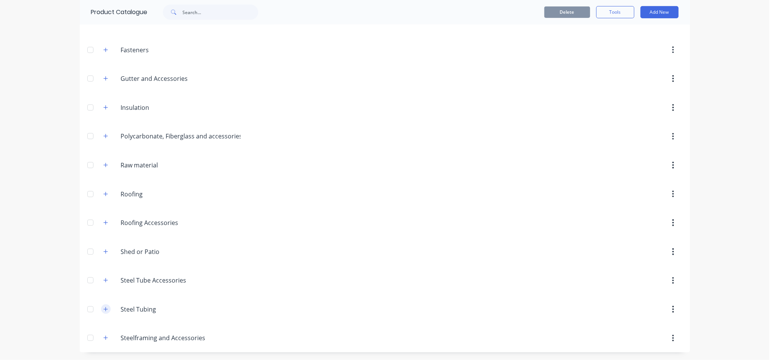
click at [103, 310] on icon "button" at bounding box center [105, 309] width 5 height 5
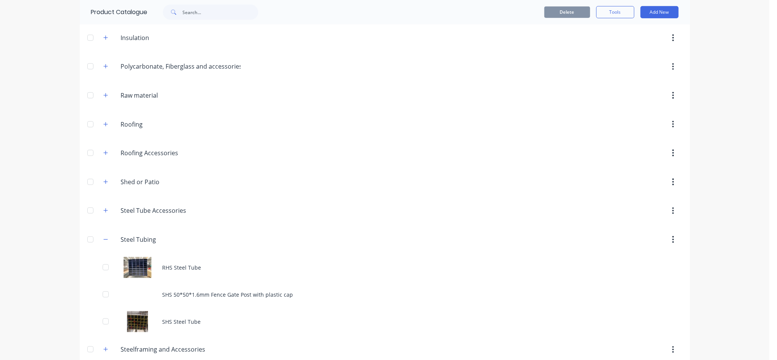
scroll to position [382, 0]
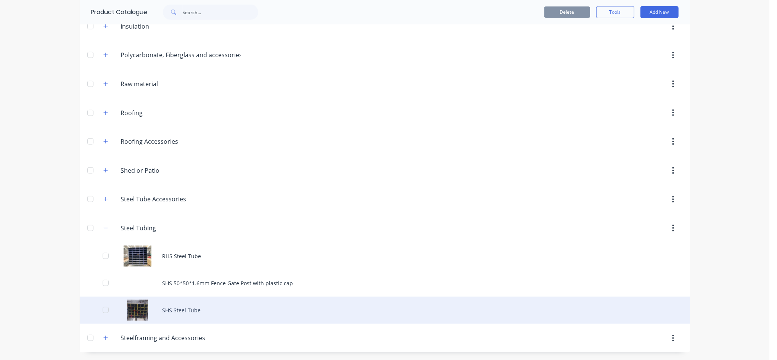
click at [178, 310] on div "SHS Steel Tube" at bounding box center [385, 310] width 610 height 27
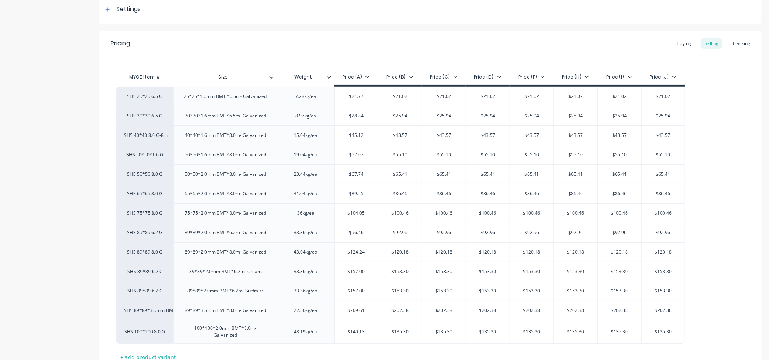
scroll to position [153, 0]
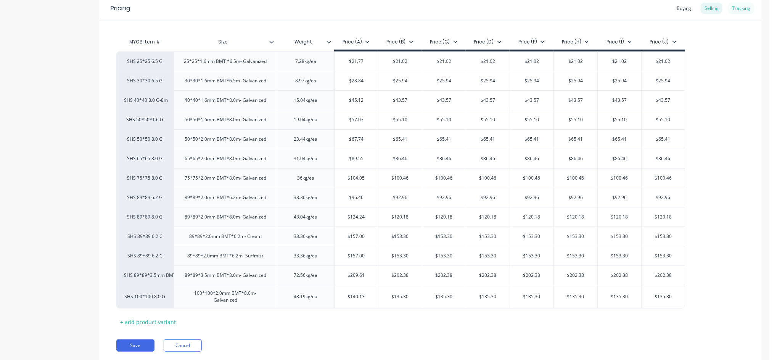
click at [735, 10] on div "Tracking" at bounding box center [741, 8] width 26 height 11
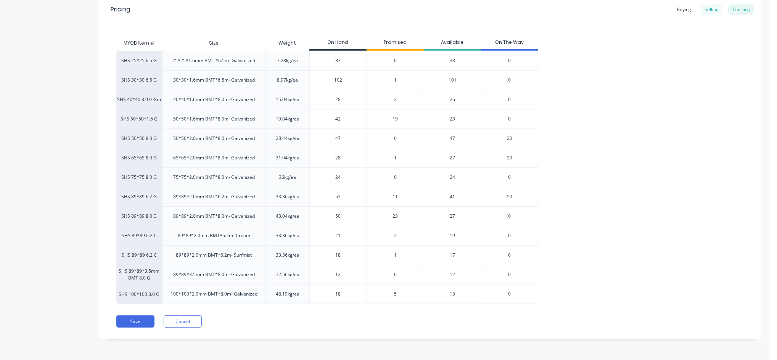
click at [704, 11] on div "Selling" at bounding box center [712, 9] width 22 height 11
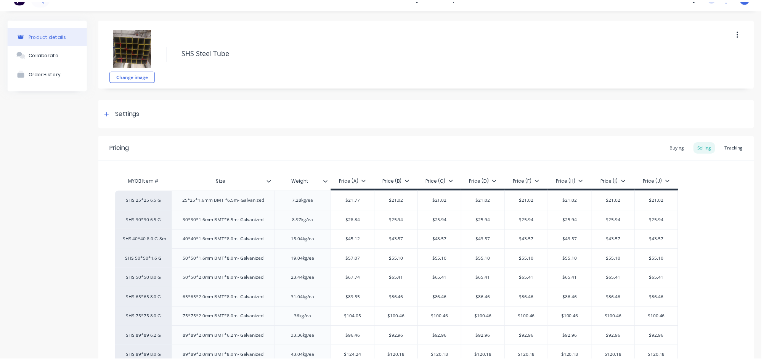
scroll to position [0, 0]
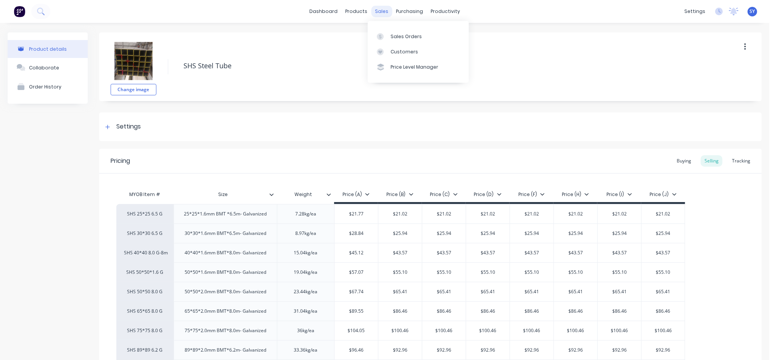
click at [381, 11] on div "sales" at bounding box center [381, 11] width 21 height 11
click at [401, 39] on div "Sales Orders" at bounding box center [406, 36] width 31 height 7
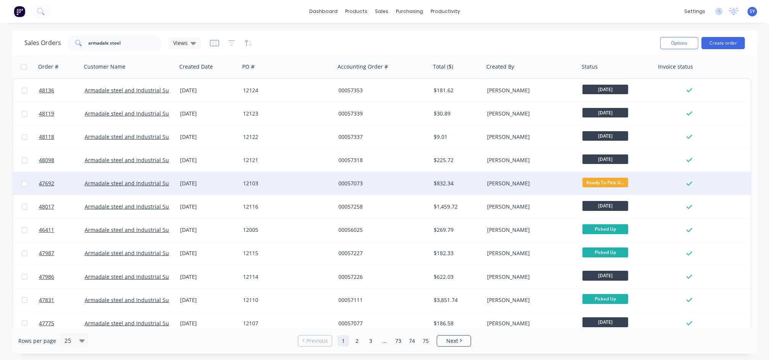
click at [282, 185] on div "12103" at bounding box center [285, 184] width 85 height 8
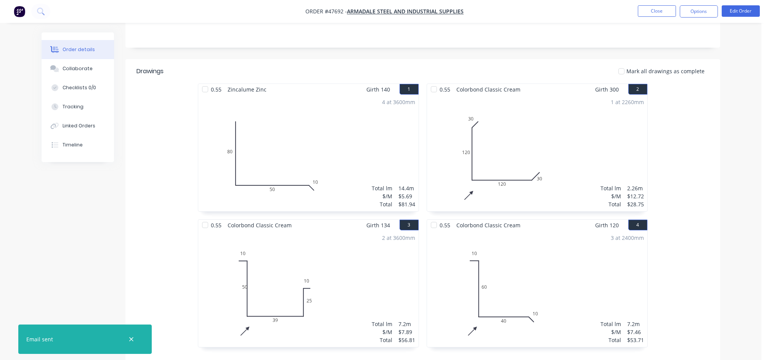
scroll to position [153, 0]
click at [207, 90] on div at bounding box center [205, 89] width 15 height 15
click at [436, 88] on div at bounding box center [433, 89] width 15 height 15
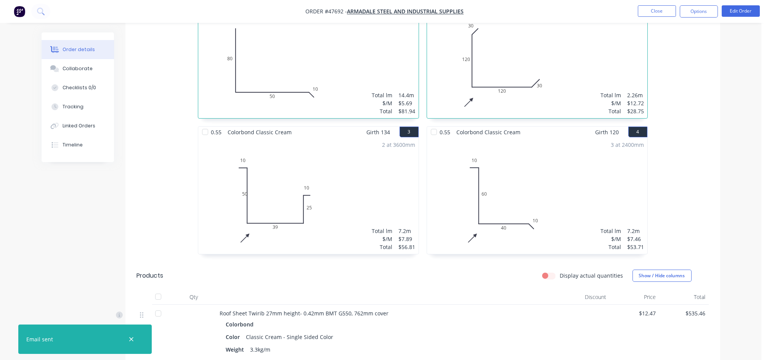
scroll to position [254, 0]
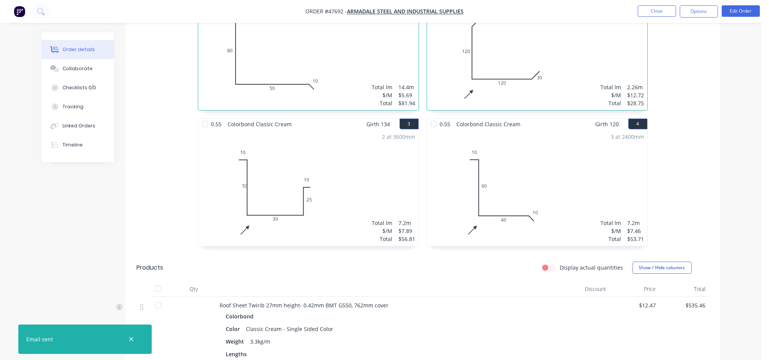
click at [204, 126] on div at bounding box center [205, 123] width 15 height 15
click at [432, 124] on div at bounding box center [433, 123] width 15 height 15
click at [722, 149] on div "Order details Collaborate Checklists 0/0 Tracking Linked Orders Timeline Order …" at bounding box center [381, 141] width 694 height 726
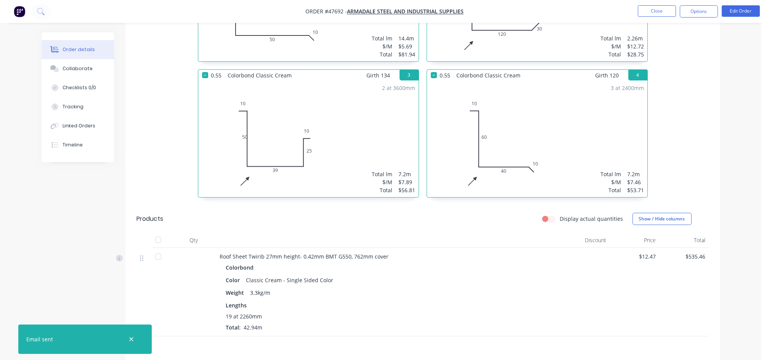
scroll to position [305, 0]
click at [657, 14] on button "Close" at bounding box center [657, 10] width 38 height 11
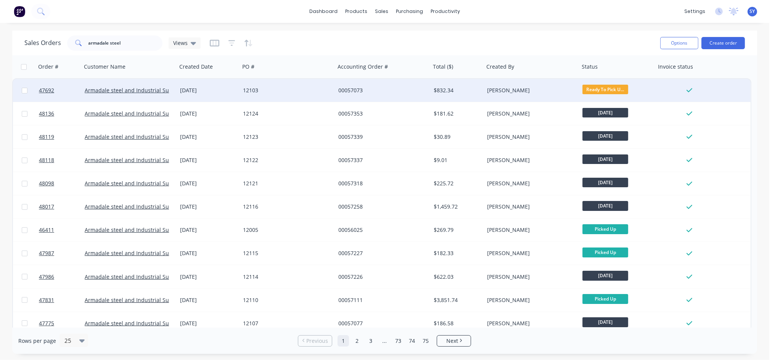
click at [496, 90] on div "[PERSON_NAME]" at bounding box center [529, 91] width 85 height 8
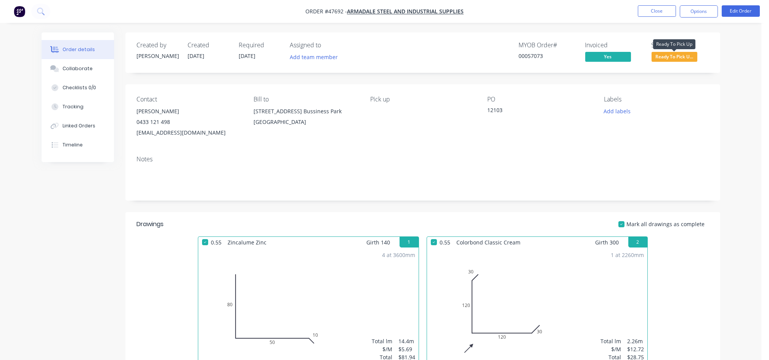
click at [681, 58] on span "Ready To Pick U..." at bounding box center [675, 57] width 46 height 10
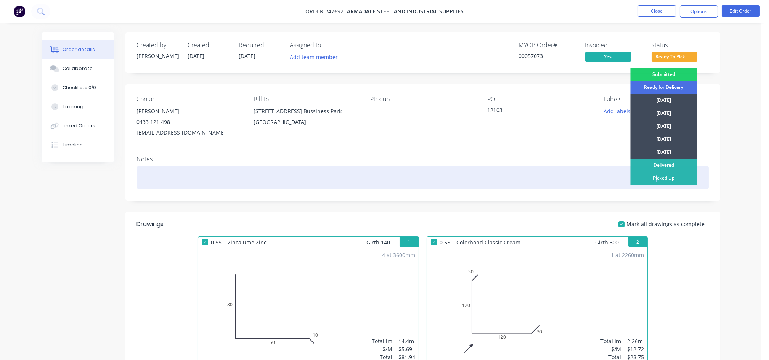
click at [656, 179] on div "Picked Up" at bounding box center [664, 178] width 67 height 13
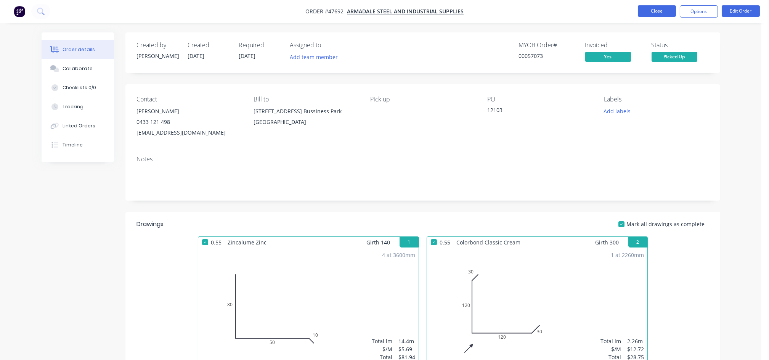
click at [660, 11] on button "Close" at bounding box center [657, 10] width 38 height 11
